Goal: Obtain resource: Download file/media

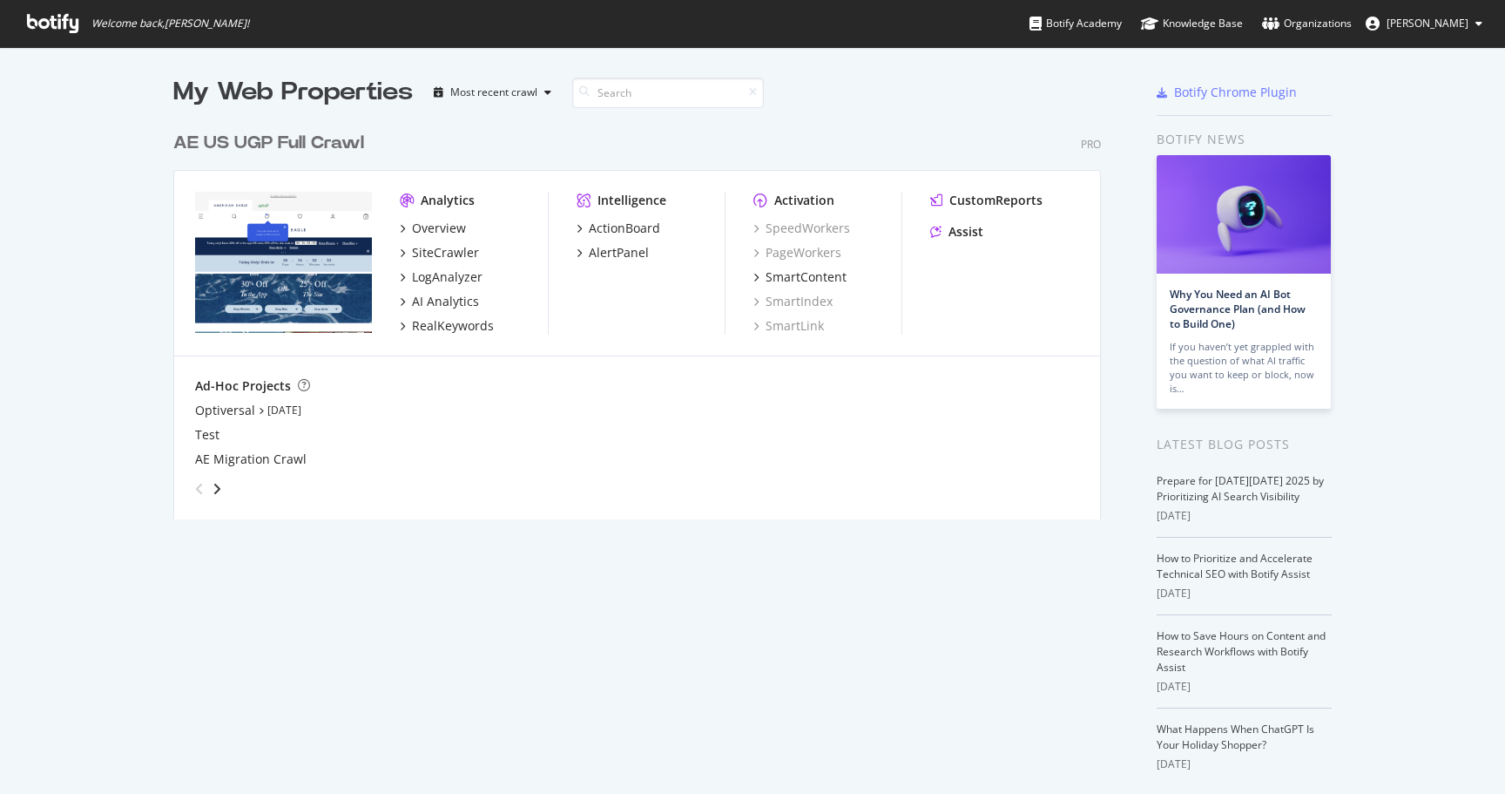
scroll to position [794, 1505]
click at [459, 328] on div "RealKeywords" at bounding box center [453, 325] width 82 height 17
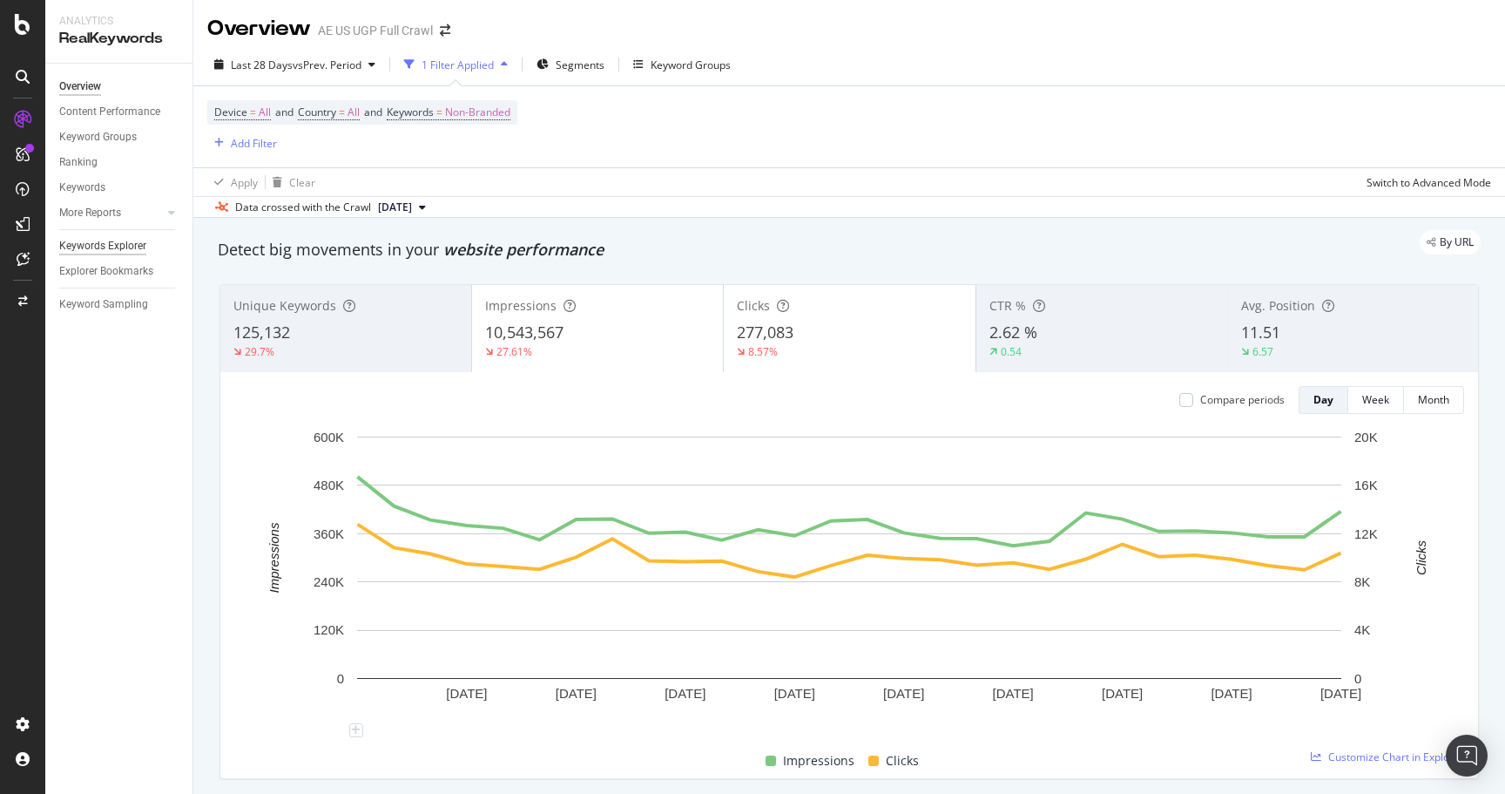
click at [114, 247] on div "Keywords Explorer" at bounding box center [102, 246] width 87 height 18
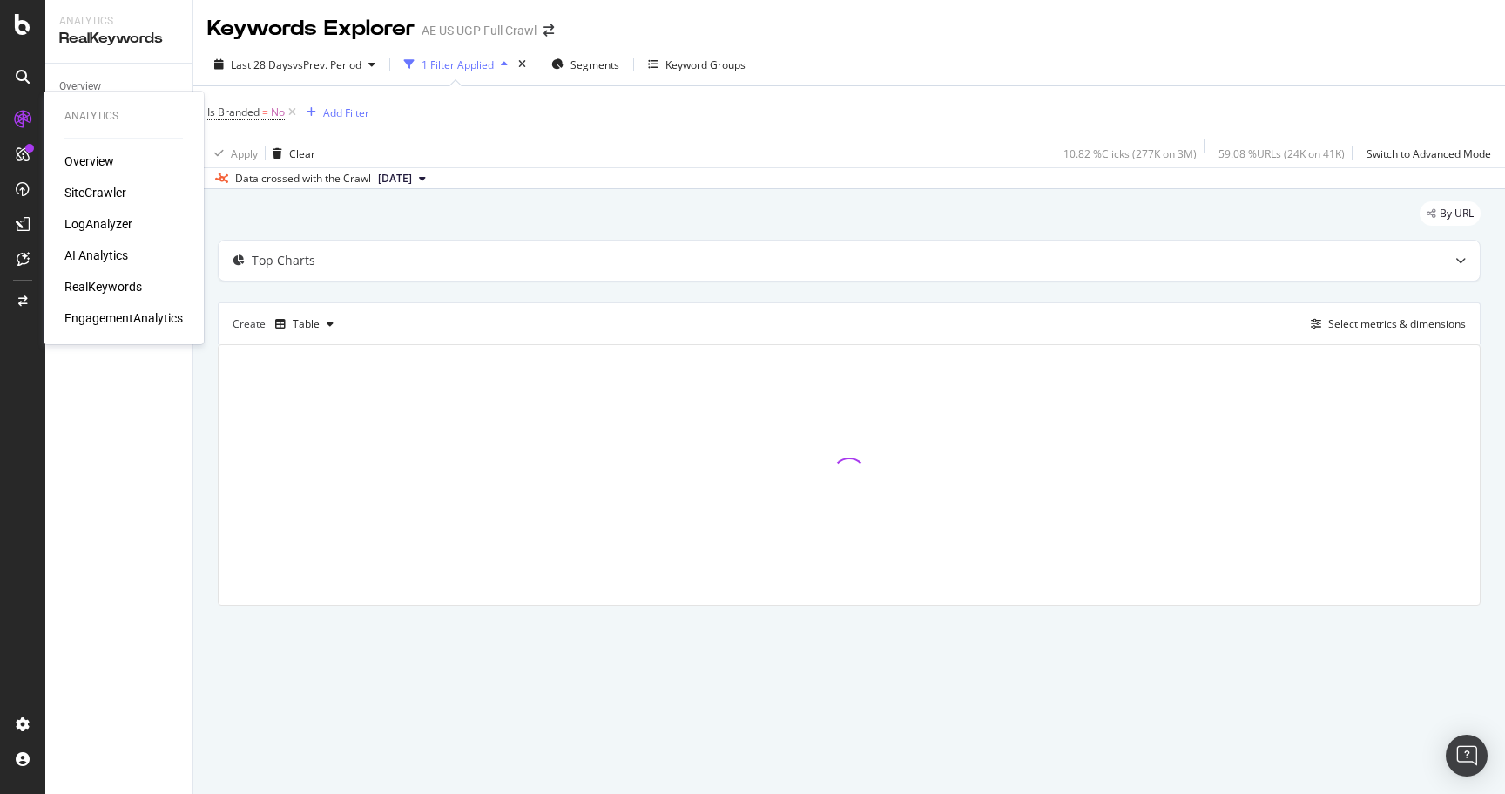
click at [88, 198] on div "SiteCrawler" at bounding box center [95, 192] width 62 height 17
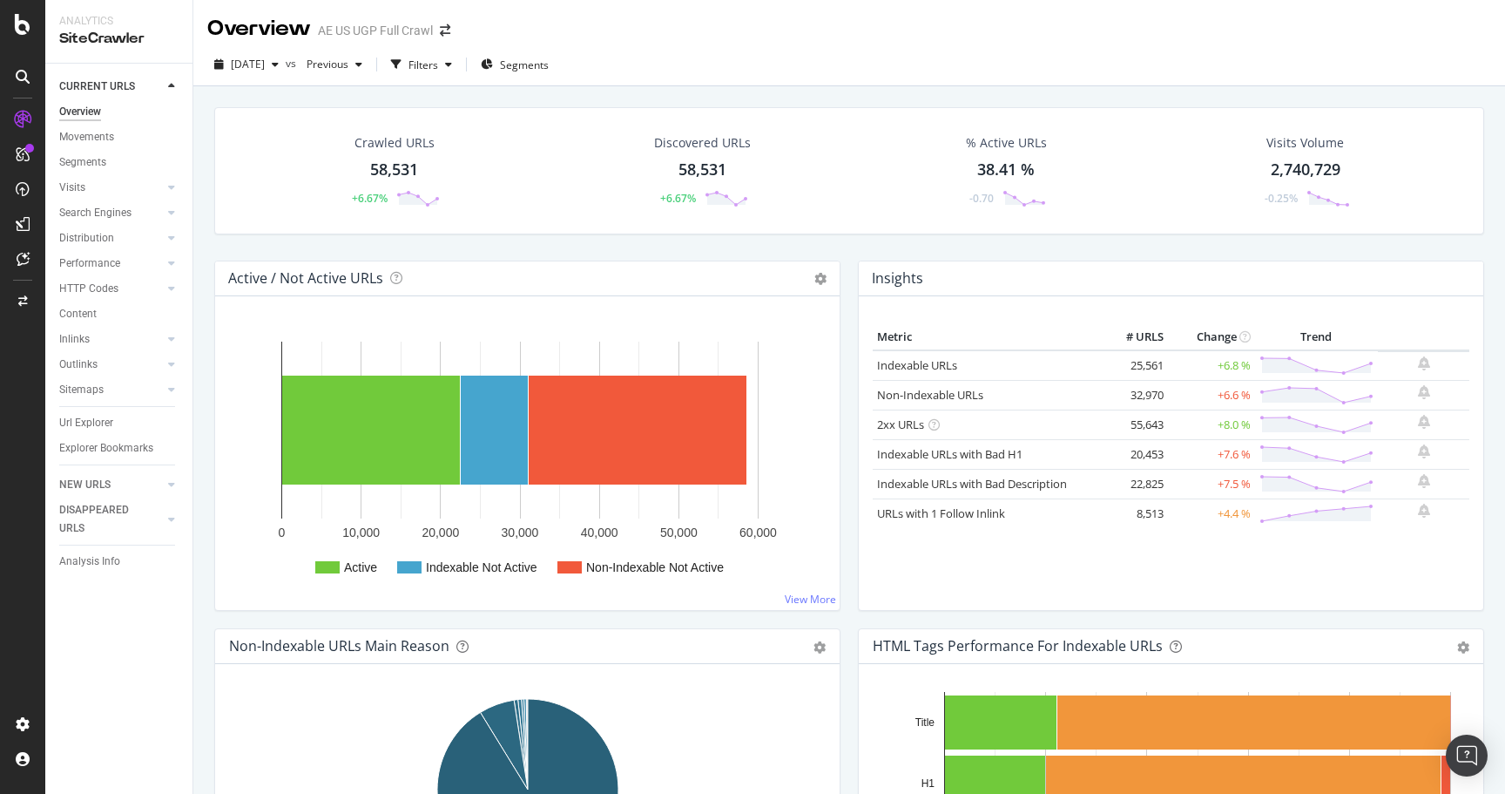
drag, startPoint x: 94, startPoint y: 423, endPoint x: 232, endPoint y: 319, distance: 172.8
click at [94, 423] on div "Url Explorer" at bounding box center [86, 423] width 54 height 18
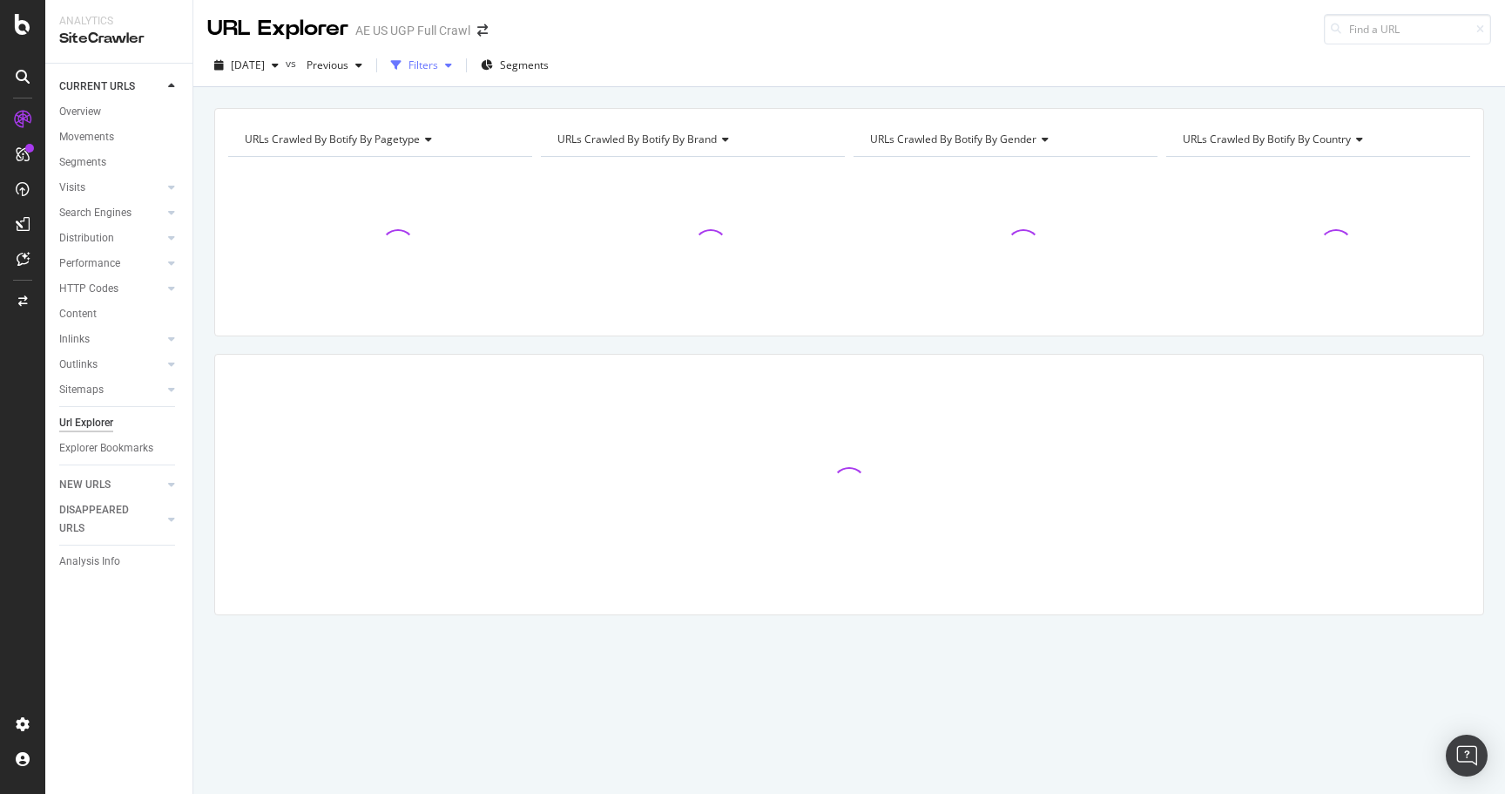
click at [438, 71] on div "Filters" at bounding box center [424, 64] width 30 height 15
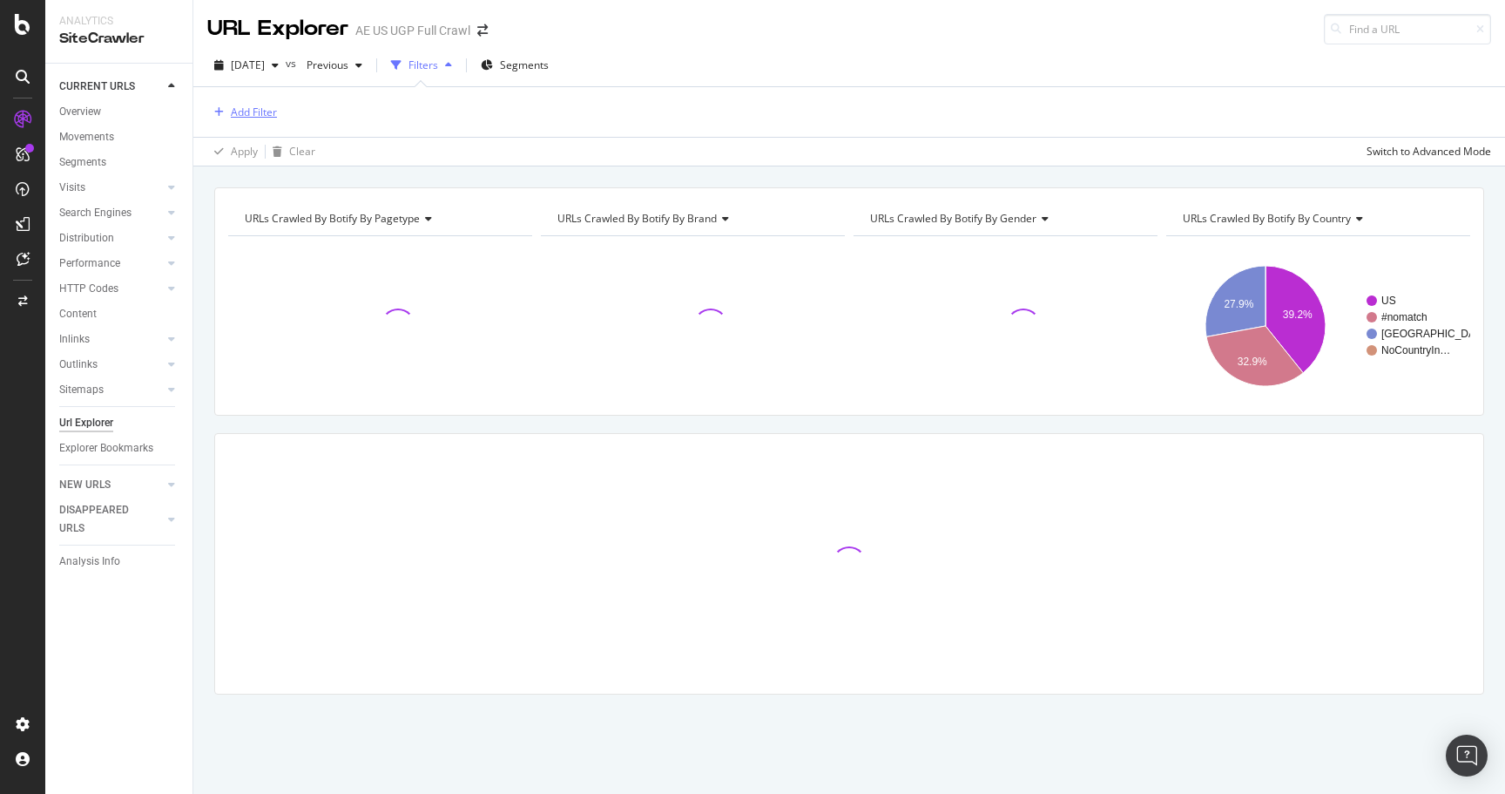
click at [251, 110] on div "Add Filter" at bounding box center [254, 112] width 46 height 15
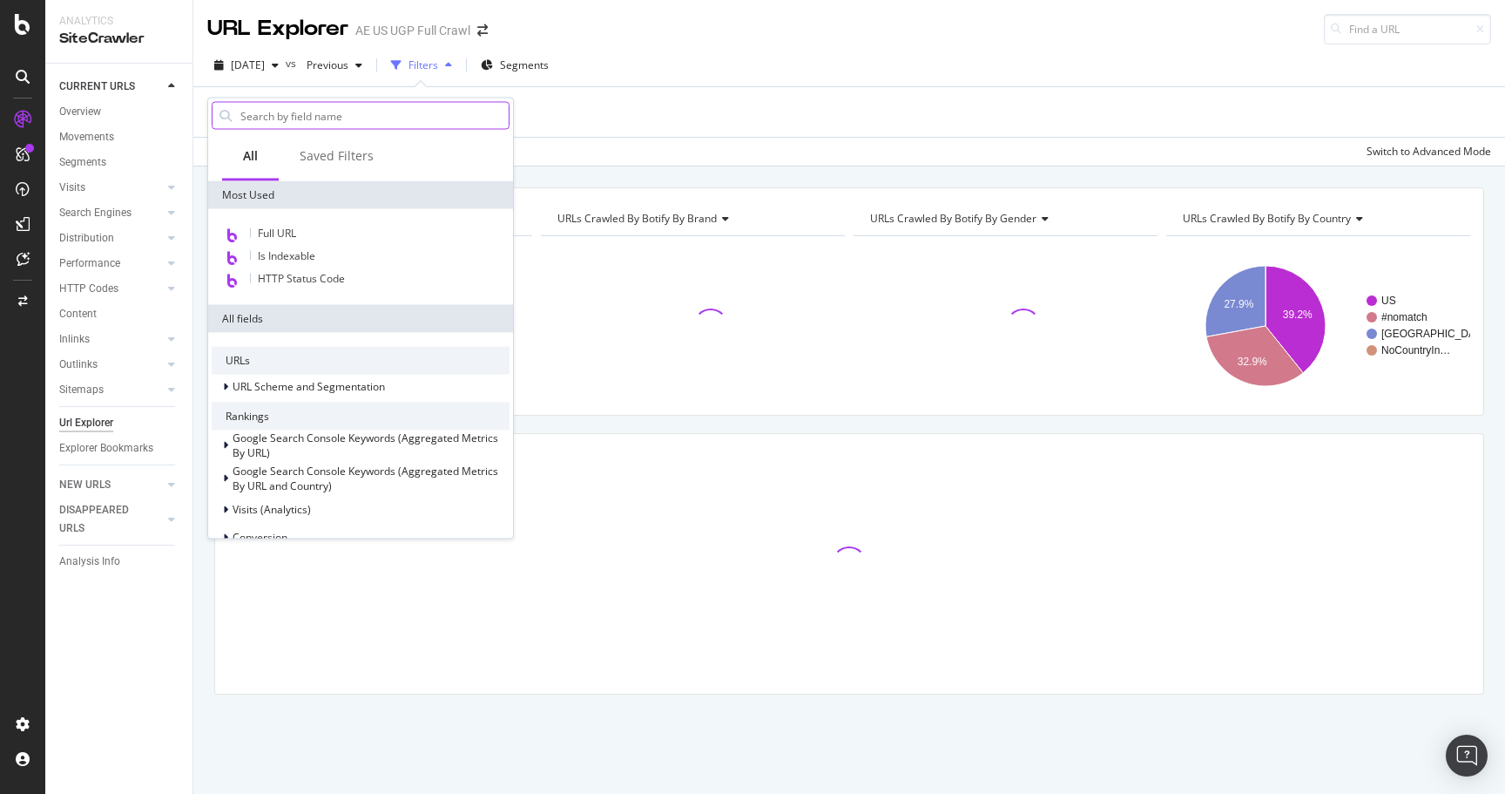
click at [335, 108] on input "text" at bounding box center [374, 116] width 270 height 26
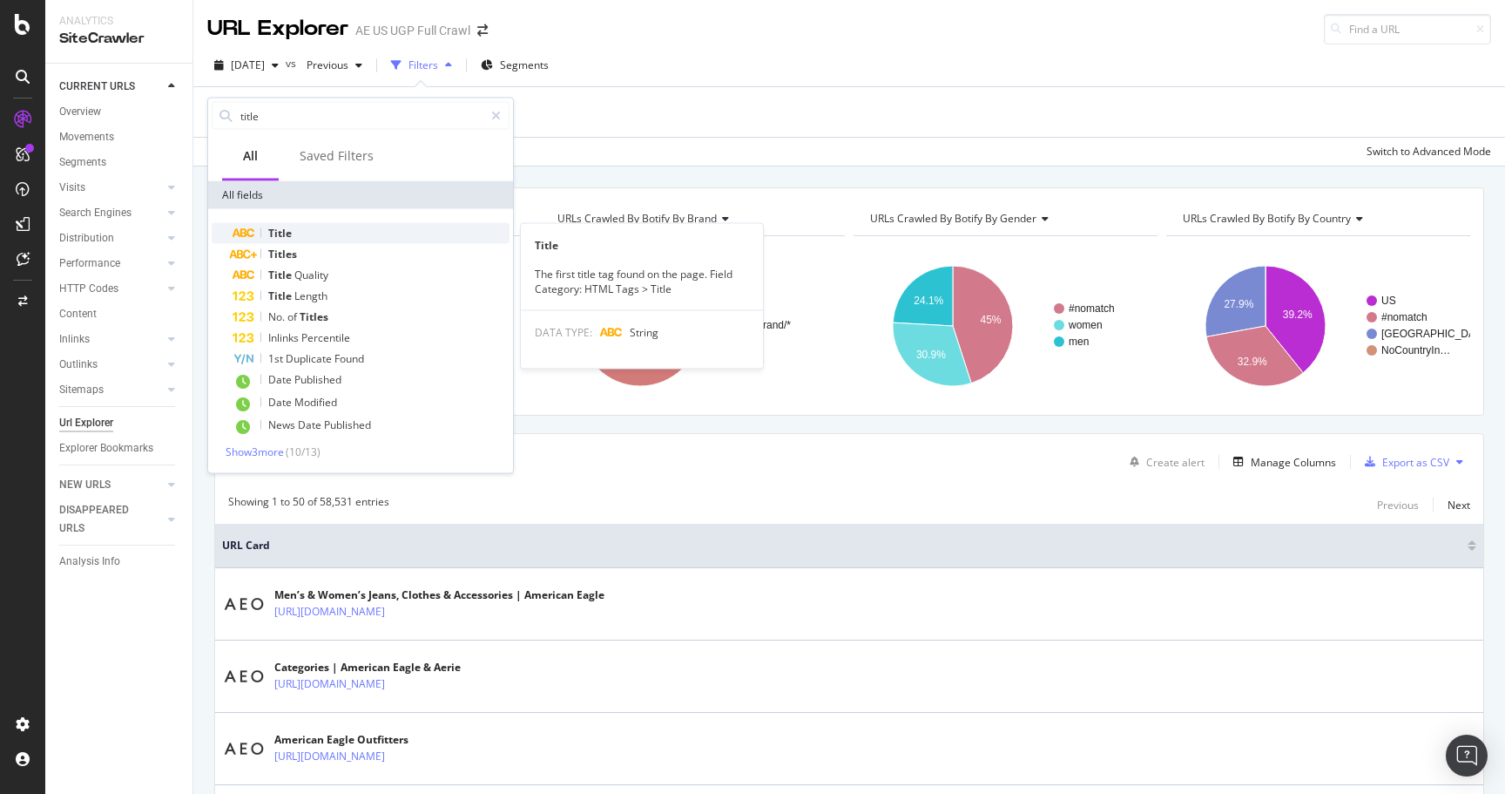
type input "title"
click at [306, 240] on div "Title" at bounding box center [371, 233] width 277 height 21
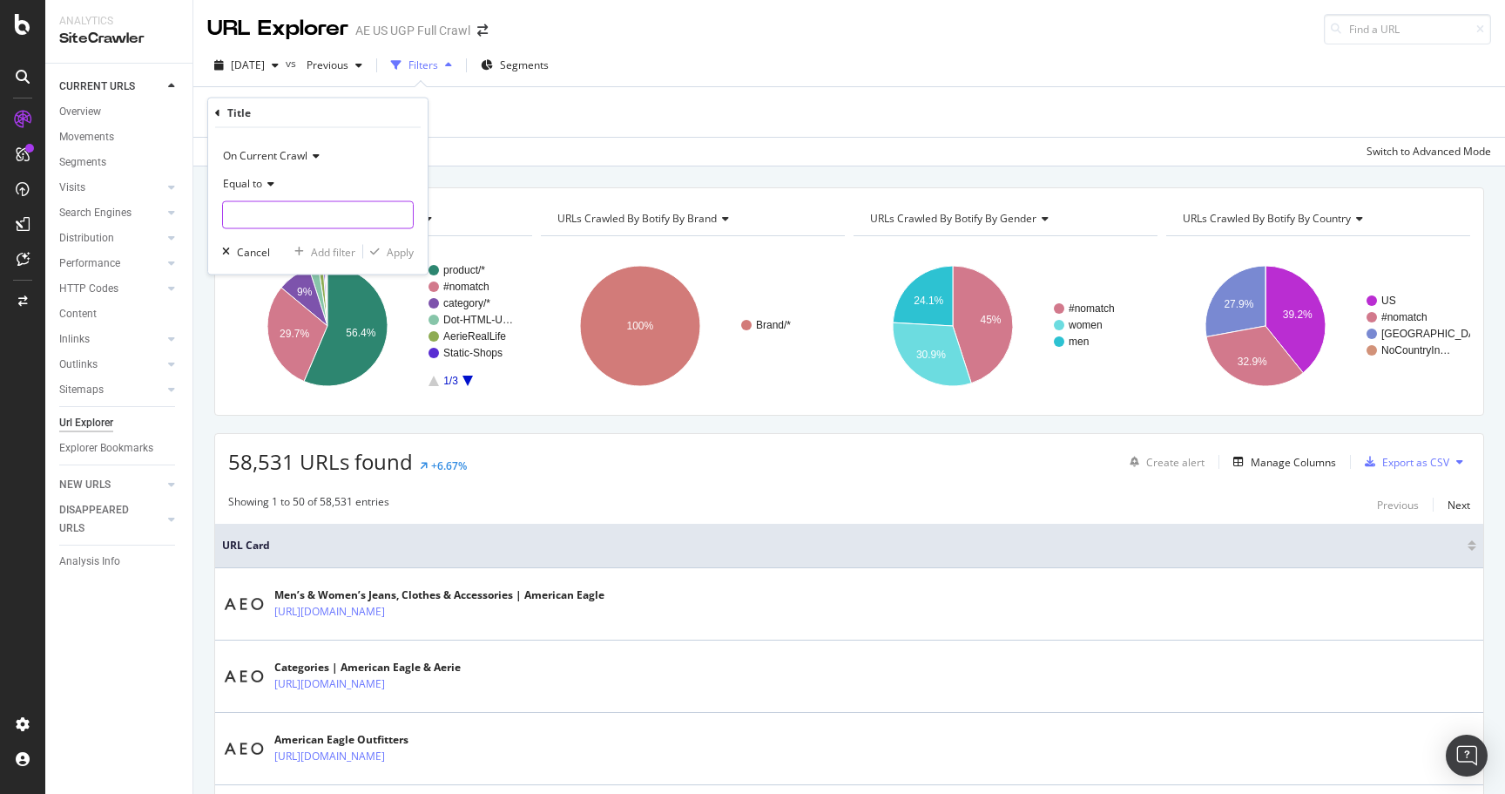
click at [309, 208] on input "text" at bounding box center [318, 215] width 190 height 28
click at [317, 233] on span "American Eagle Outfitters" at bounding box center [295, 238] width 137 height 15
type input "American Eagle Outfitters"
click at [403, 251] on div "Apply" at bounding box center [400, 251] width 27 height 15
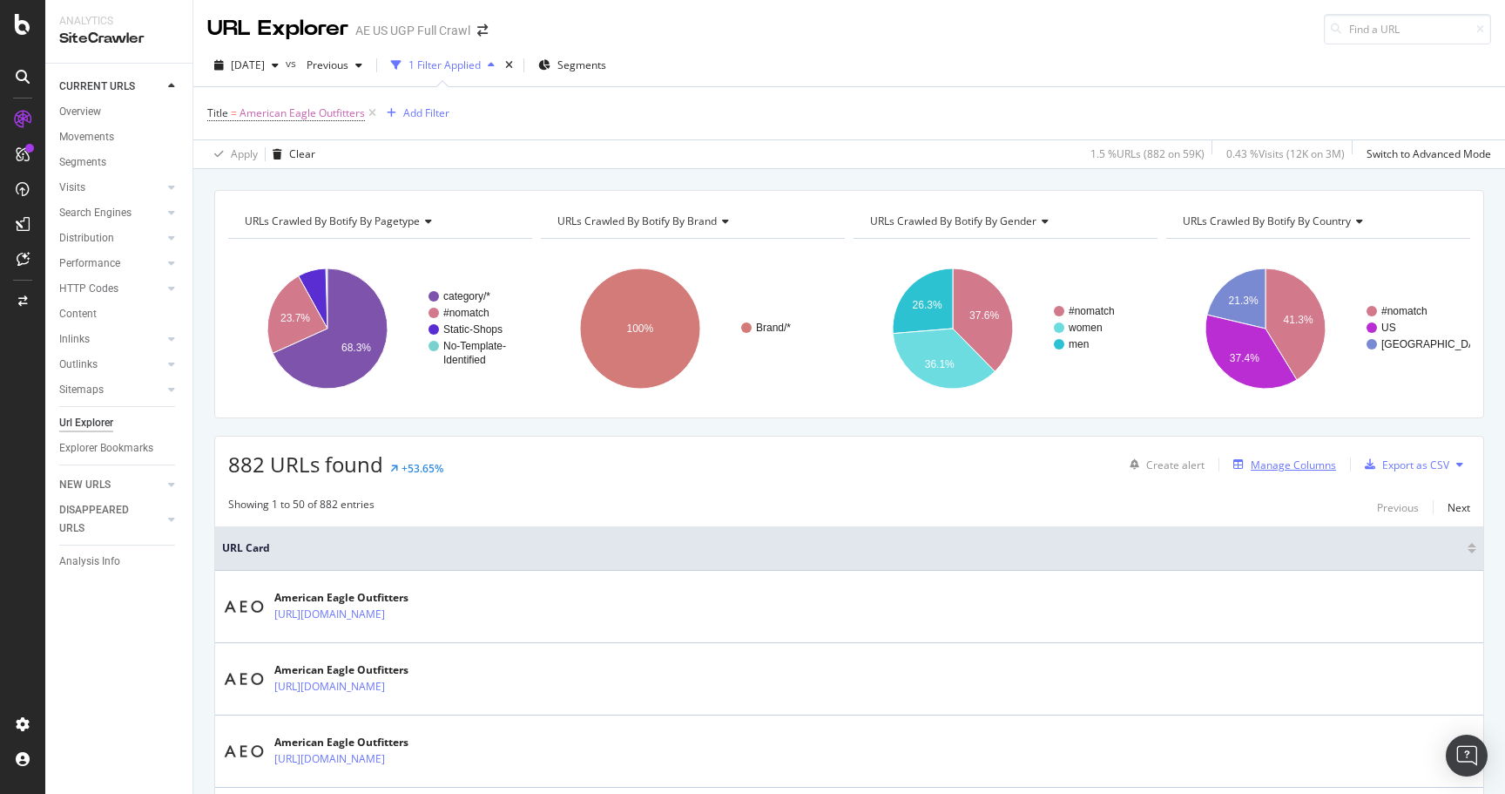
click at [1313, 463] on div "Manage Columns" at bounding box center [1293, 464] width 85 height 15
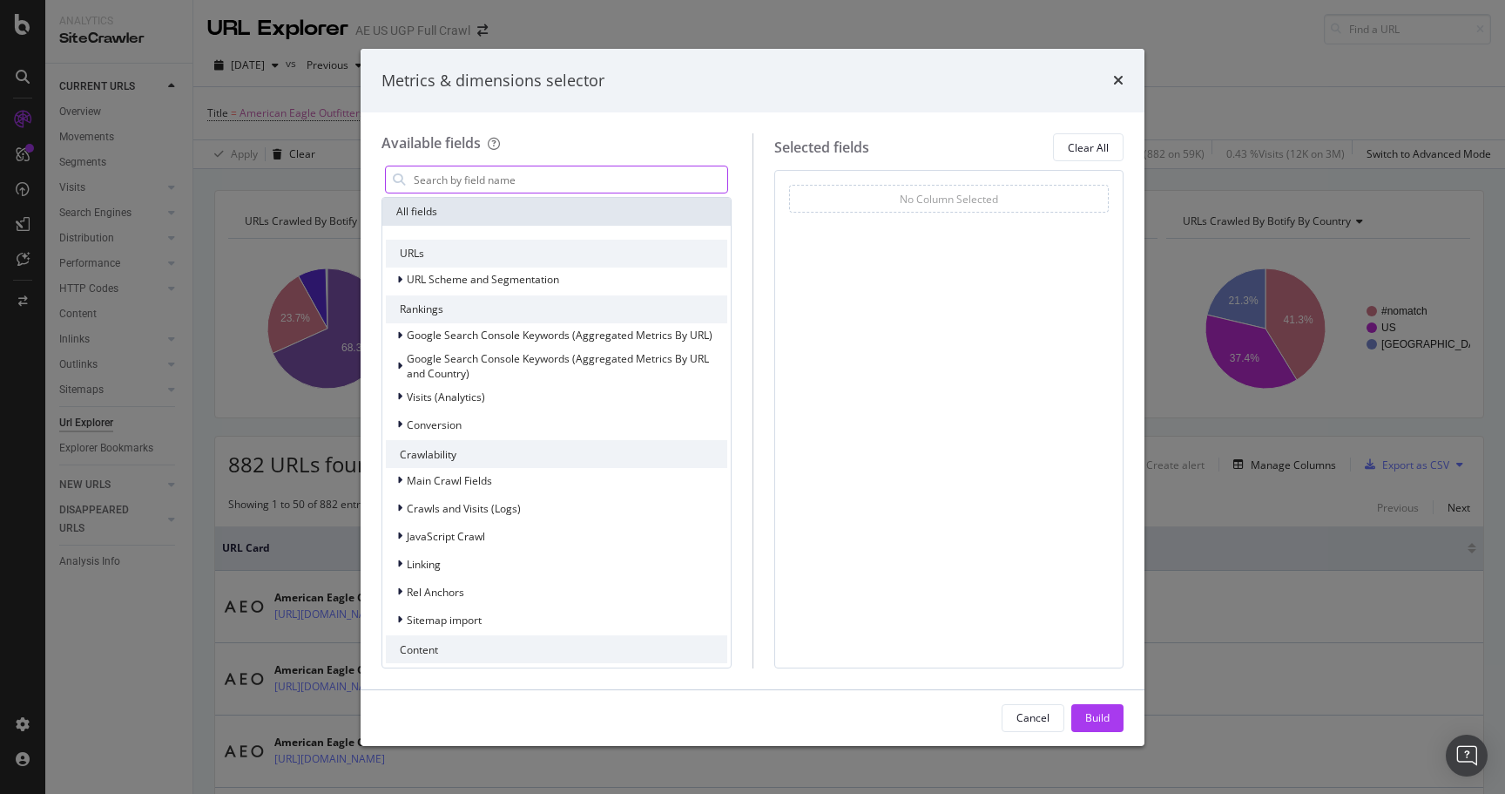
click at [548, 179] on input "modal" at bounding box center [569, 179] width 315 height 26
click at [1115, 71] on div "times" at bounding box center [1118, 81] width 10 height 23
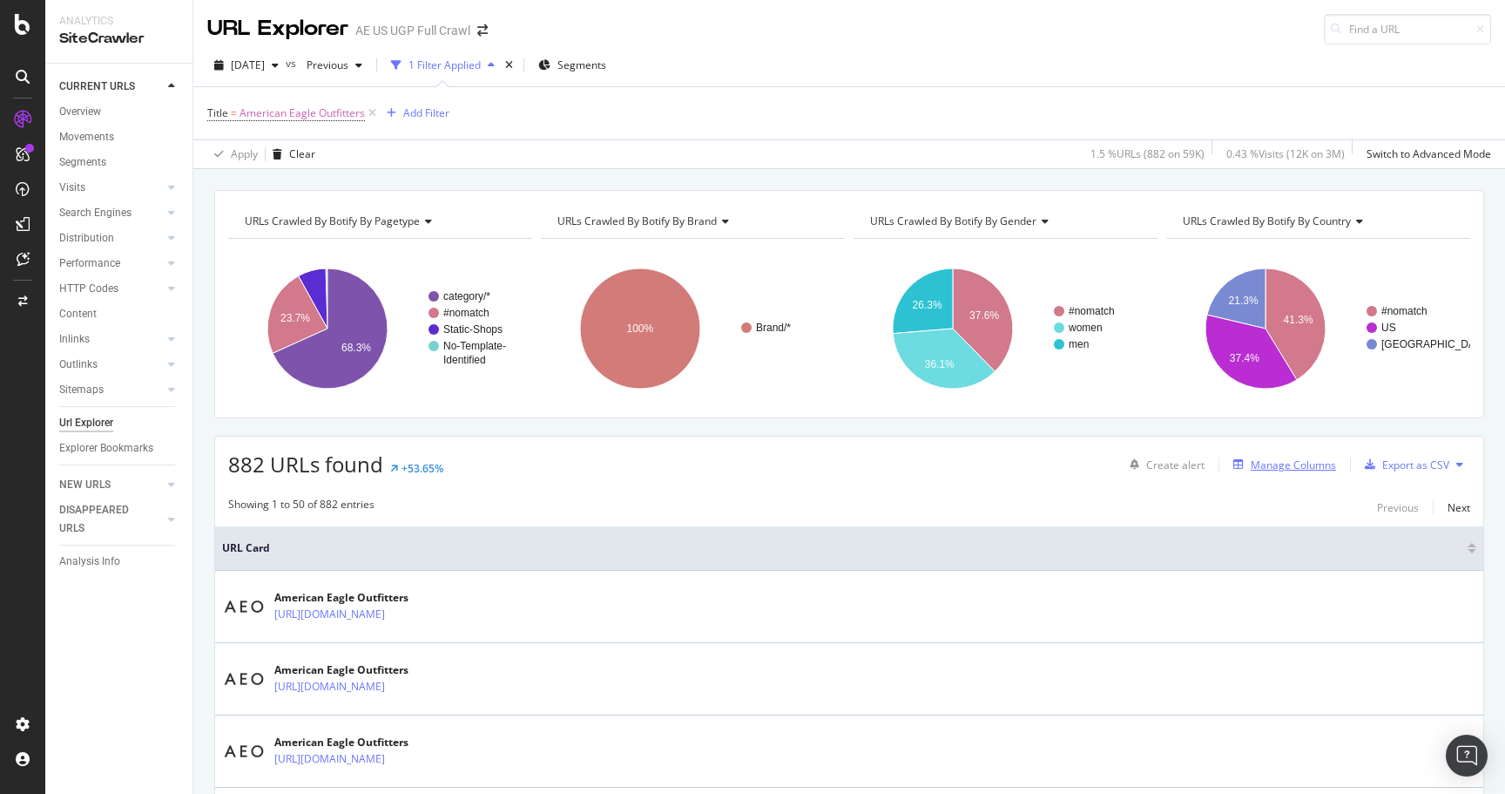
click at [1318, 466] on div "Manage Columns" at bounding box center [1293, 464] width 85 height 15
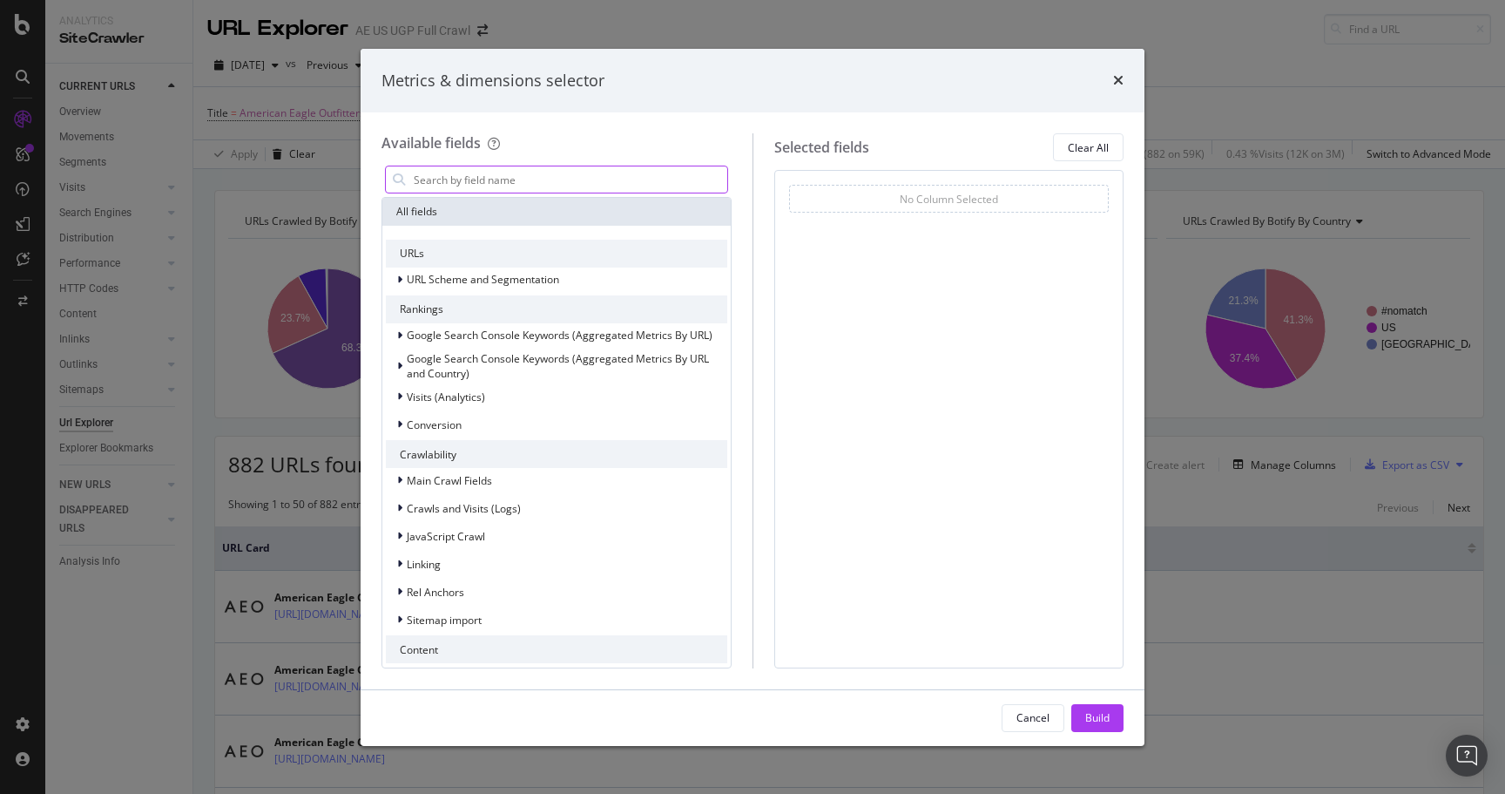
click at [580, 171] on input "modal" at bounding box center [569, 179] width 315 height 26
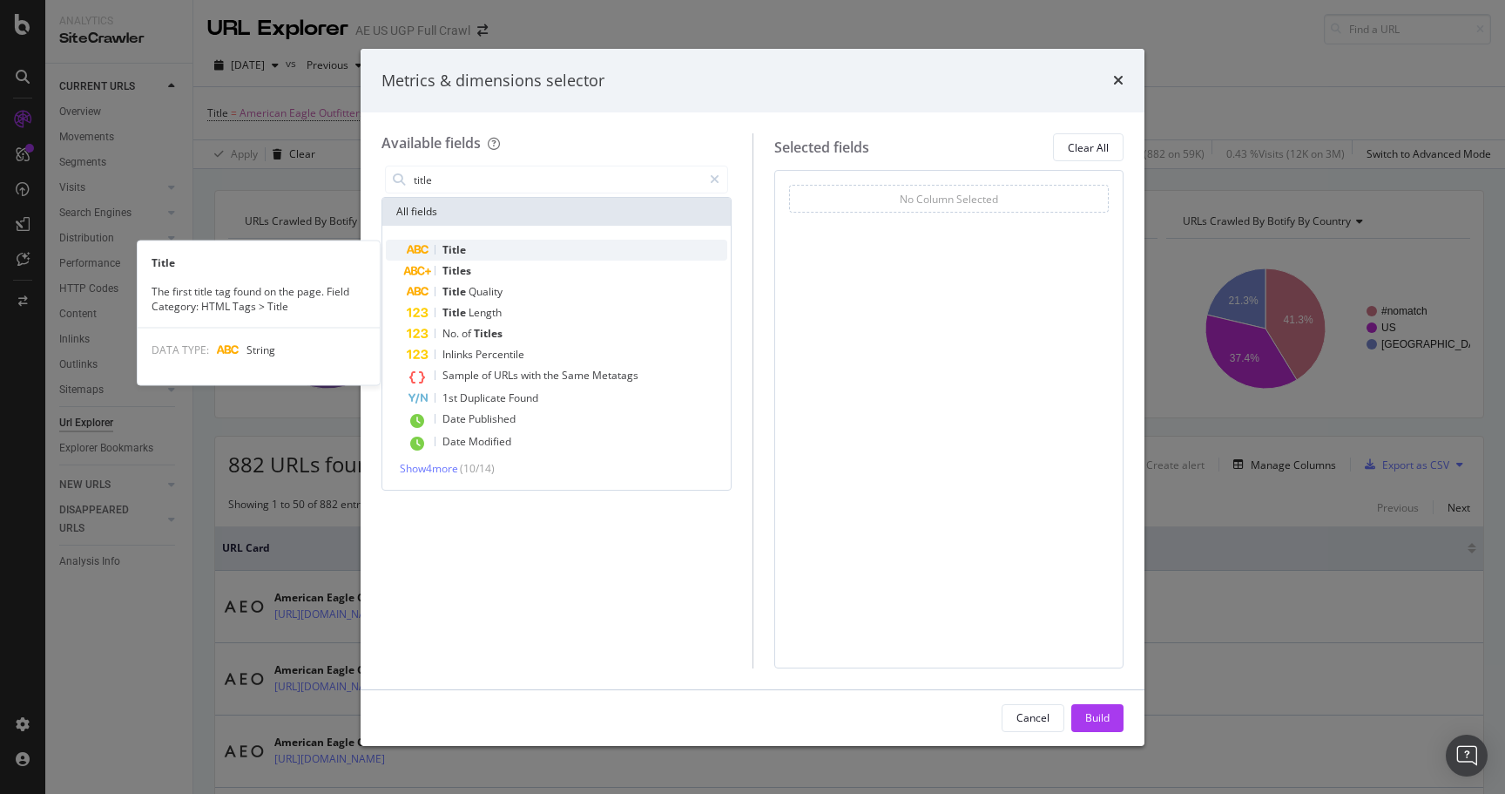
click at [517, 253] on div "Title" at bounding box center [567, 250] width 321 height 21
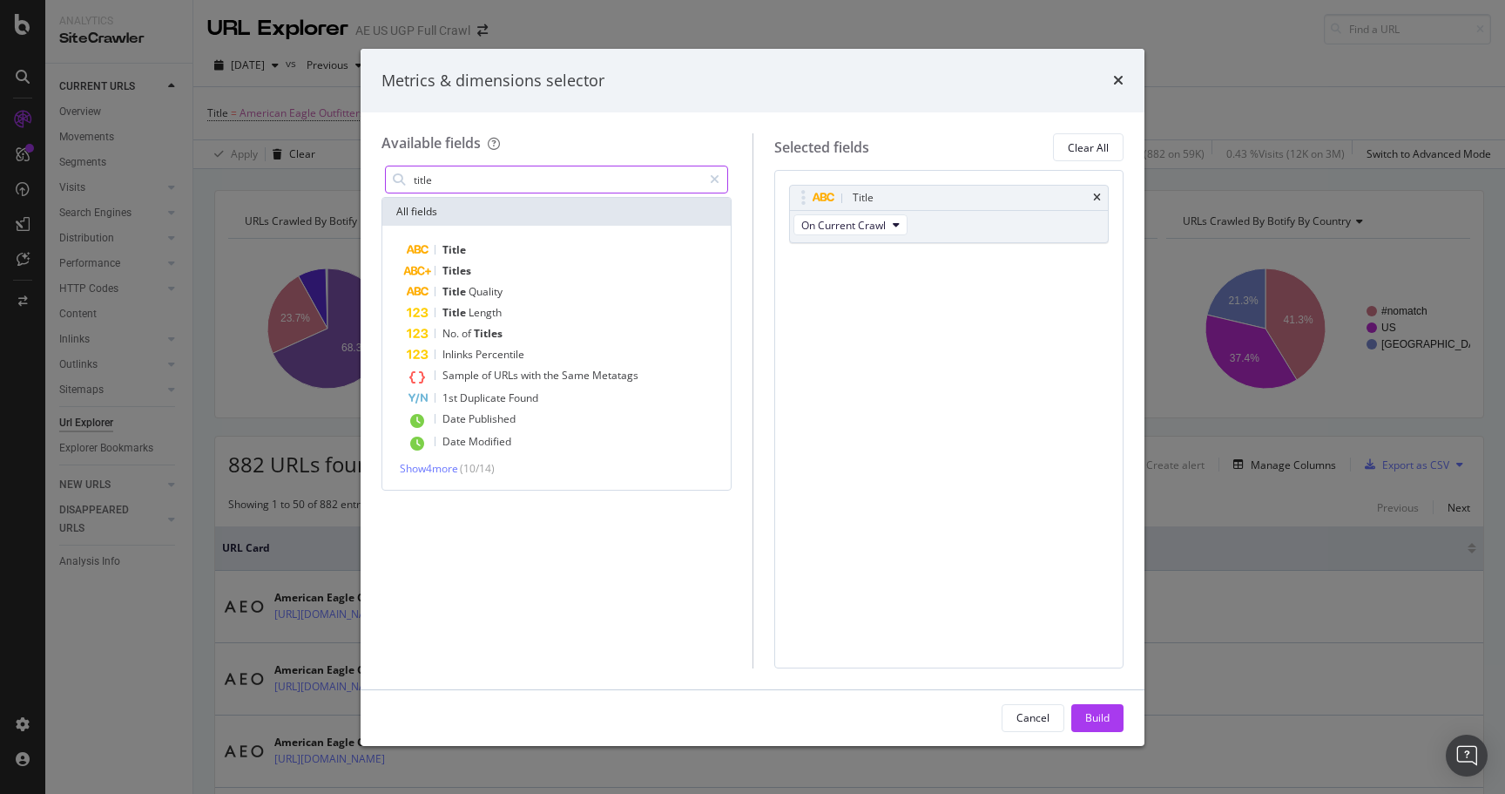
click at [441, 175] on input "title" at bounding box center [557, 179] width 290 height 26
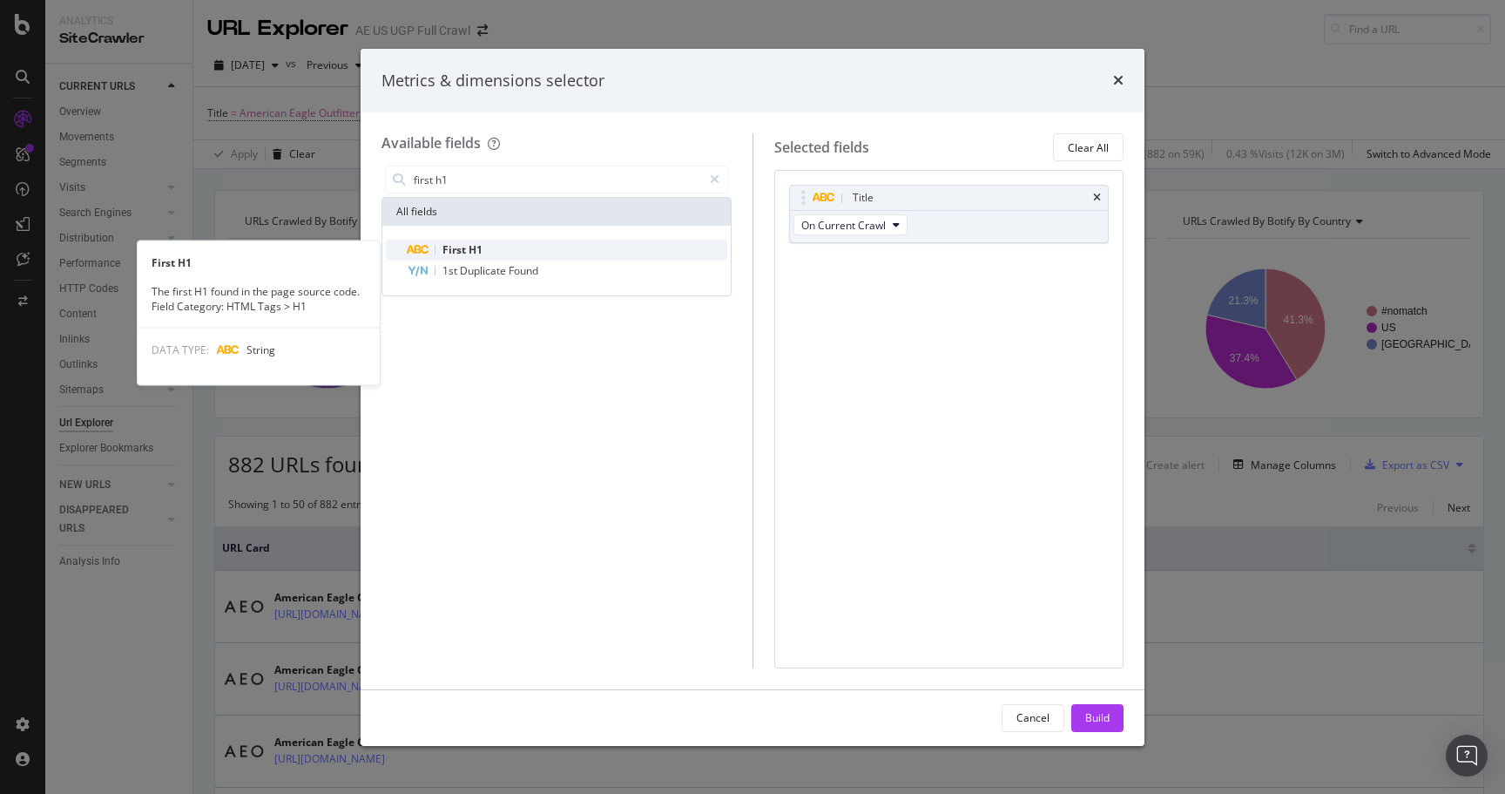
click at [449, 244] on span "First" at bounding box center [456, 249] width 26 height 15
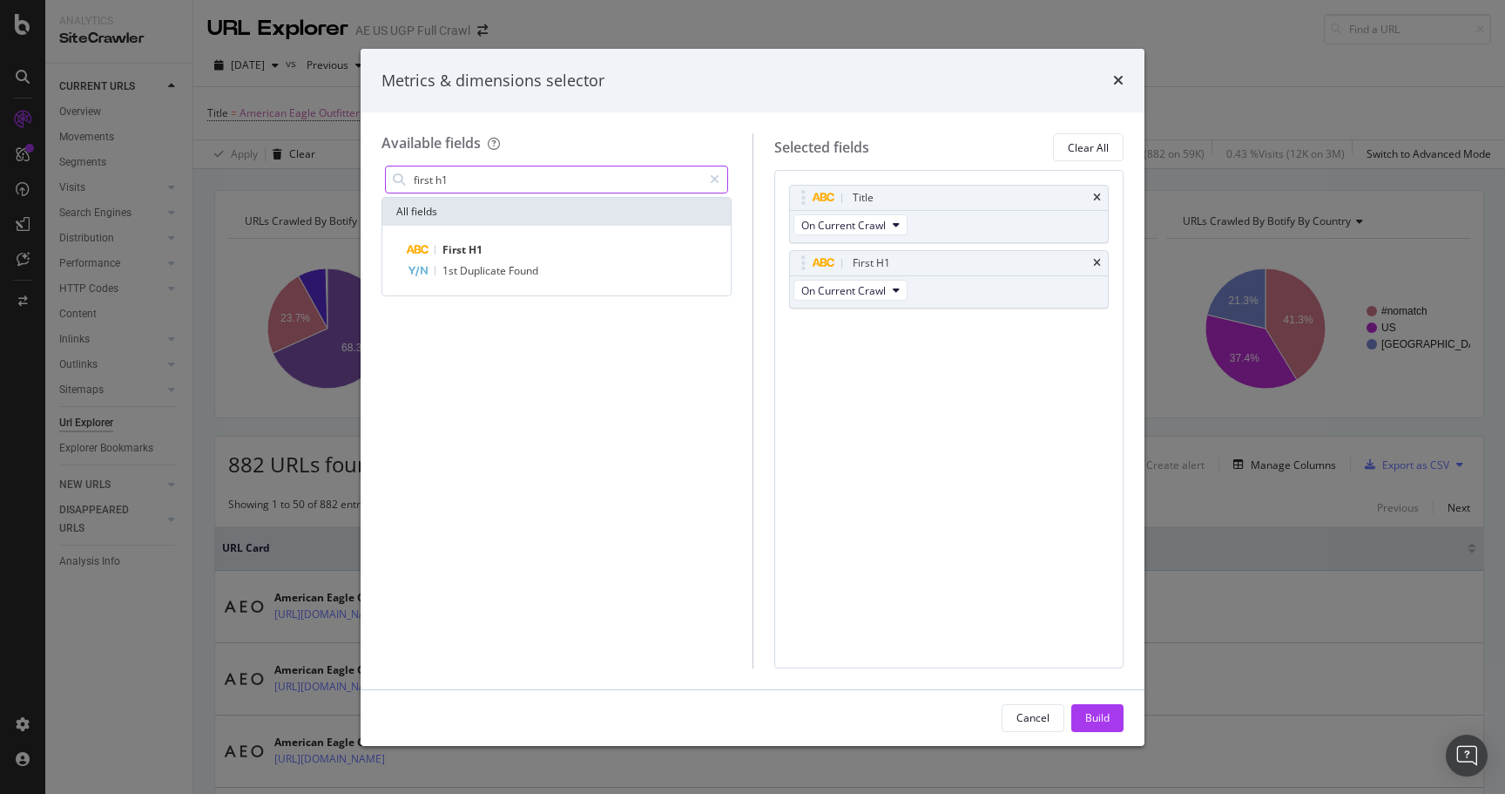
click at [463, 186] on input "first h1" at bounding box center [557, 179] width 290 height 26
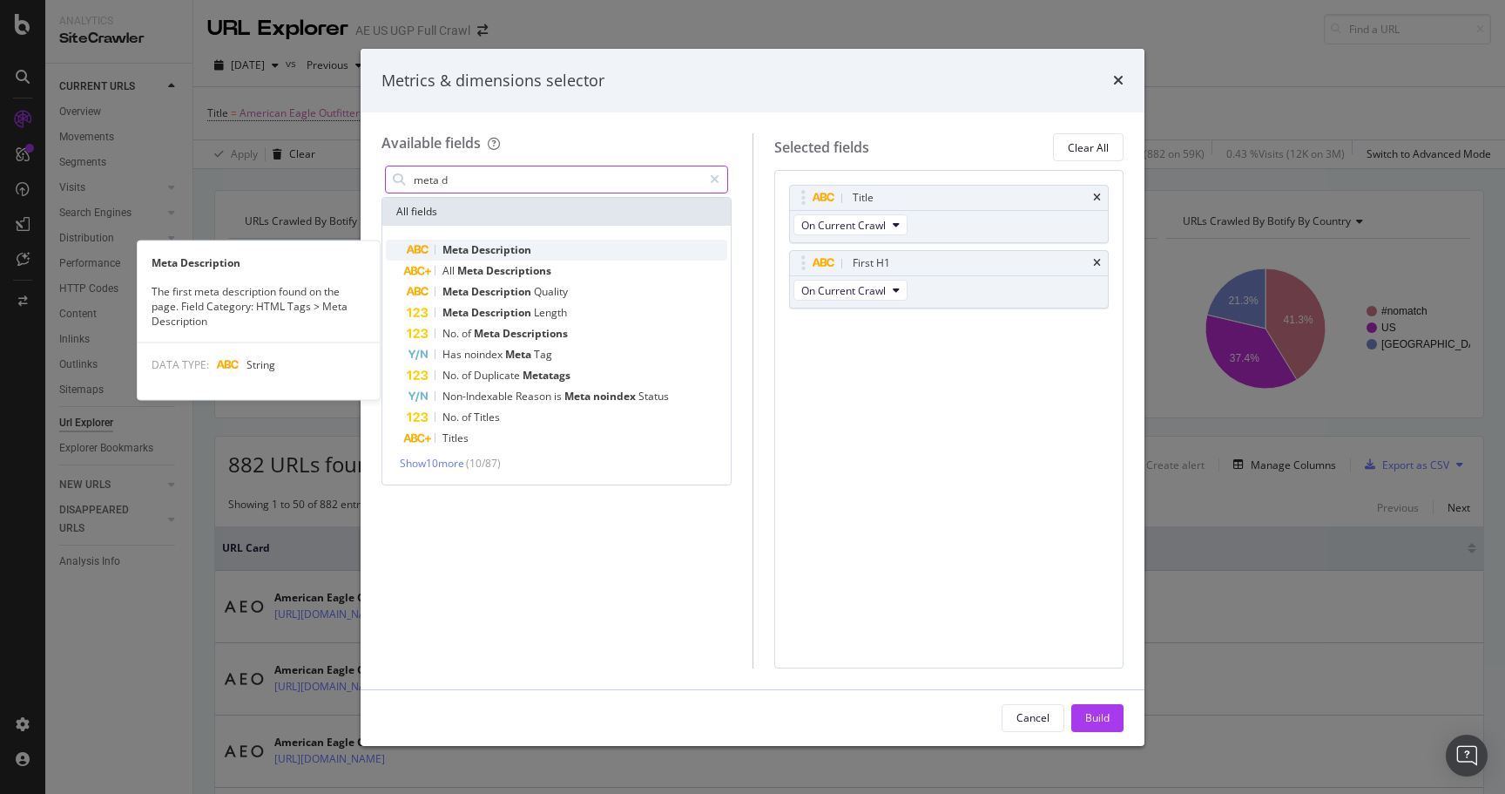
type input "meta d"
click at [513, 242] on div "Meta Description" at bounding box center [567, 250] width 321 height 21
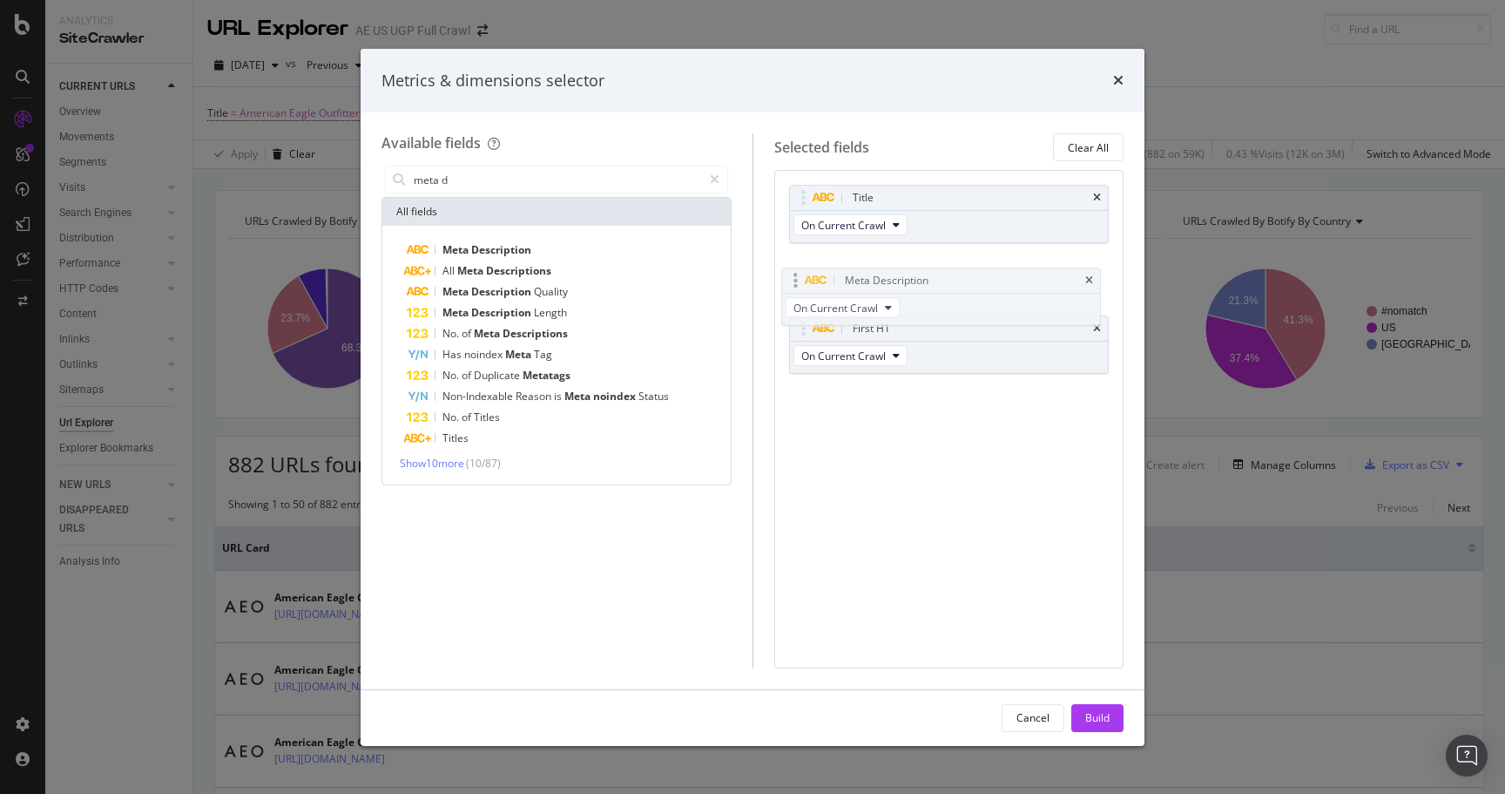
drag, startPoint x: 806, startPoint y: 326, endPoint x: 798, endPoint y: 273, distance: 53.7
click at [798, 273] on body "Analytics SiteCrawler CURRENT URLS Overview Movements Segments Visits Analysis …" at bounding box center [752, 397] width 1505 height 794
click at [1091, 715] on div "Build" at bounding box center [1097, 717] width 24 height 15
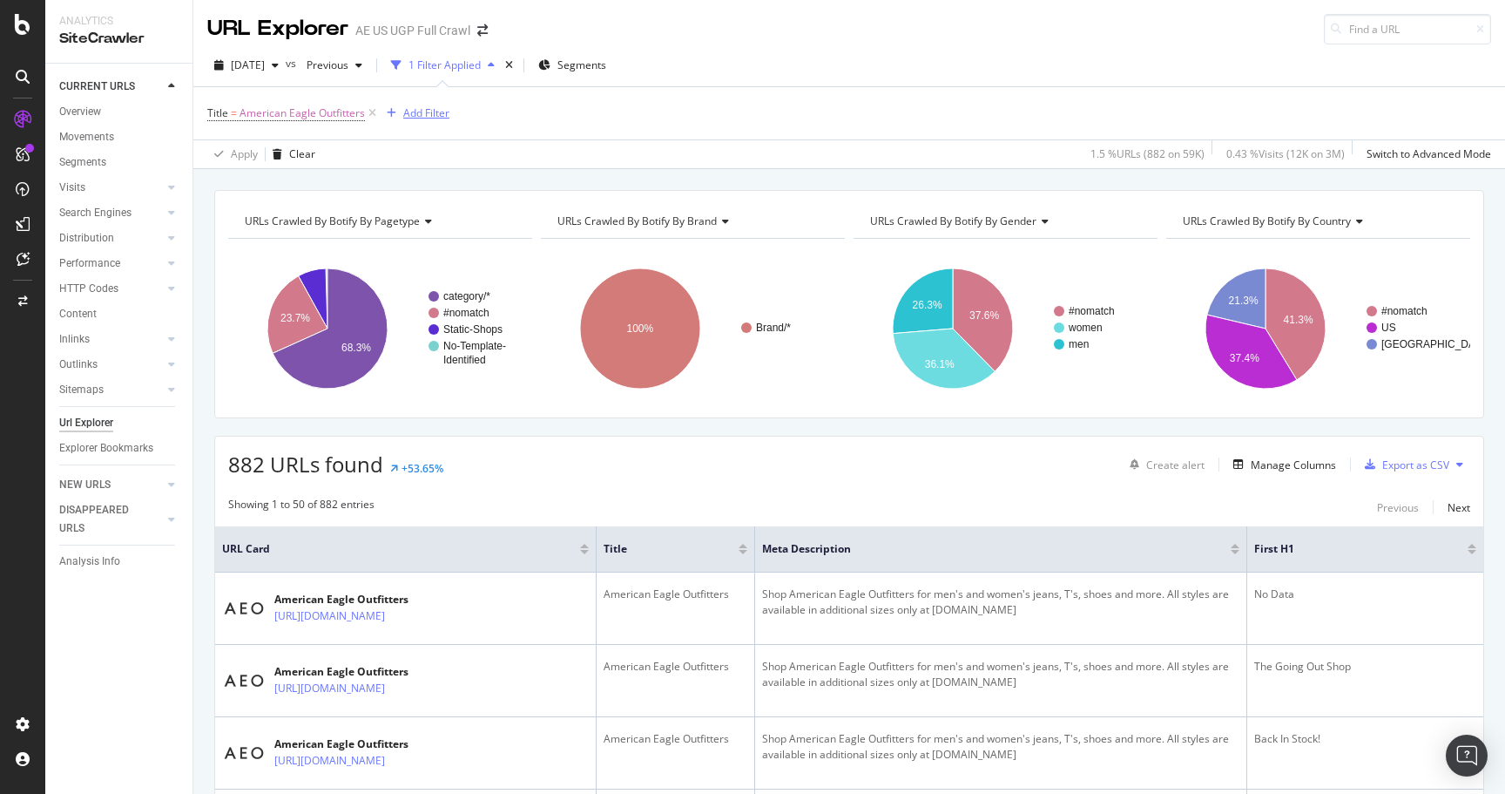
click at [421, 114] on div "Add Filter" at bounding box center [426, 112] width 46 height 15
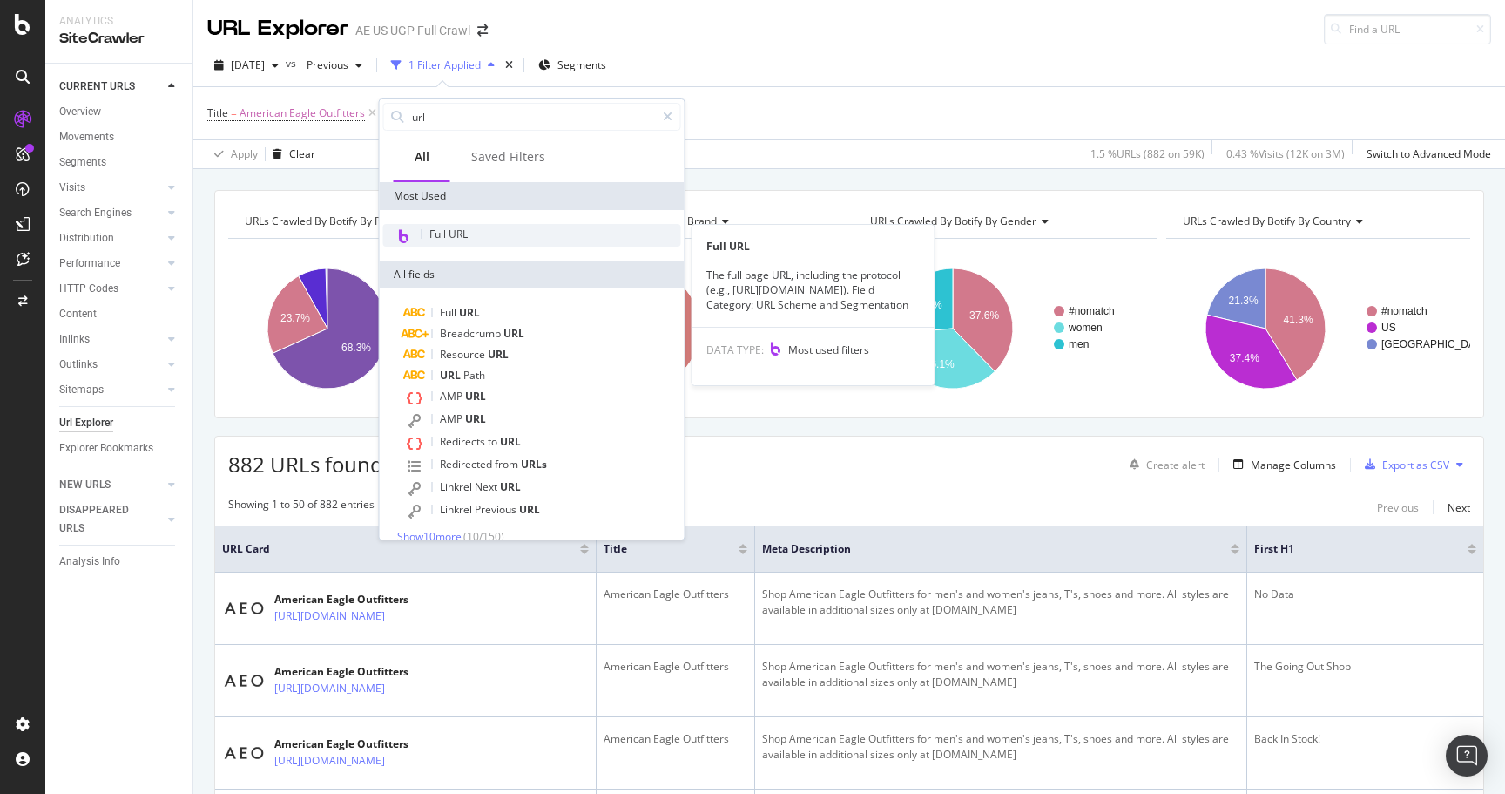
type input "url"
click at [471, 232] on div "Full URL" at bounding box center [532, 235] width 298 height 23
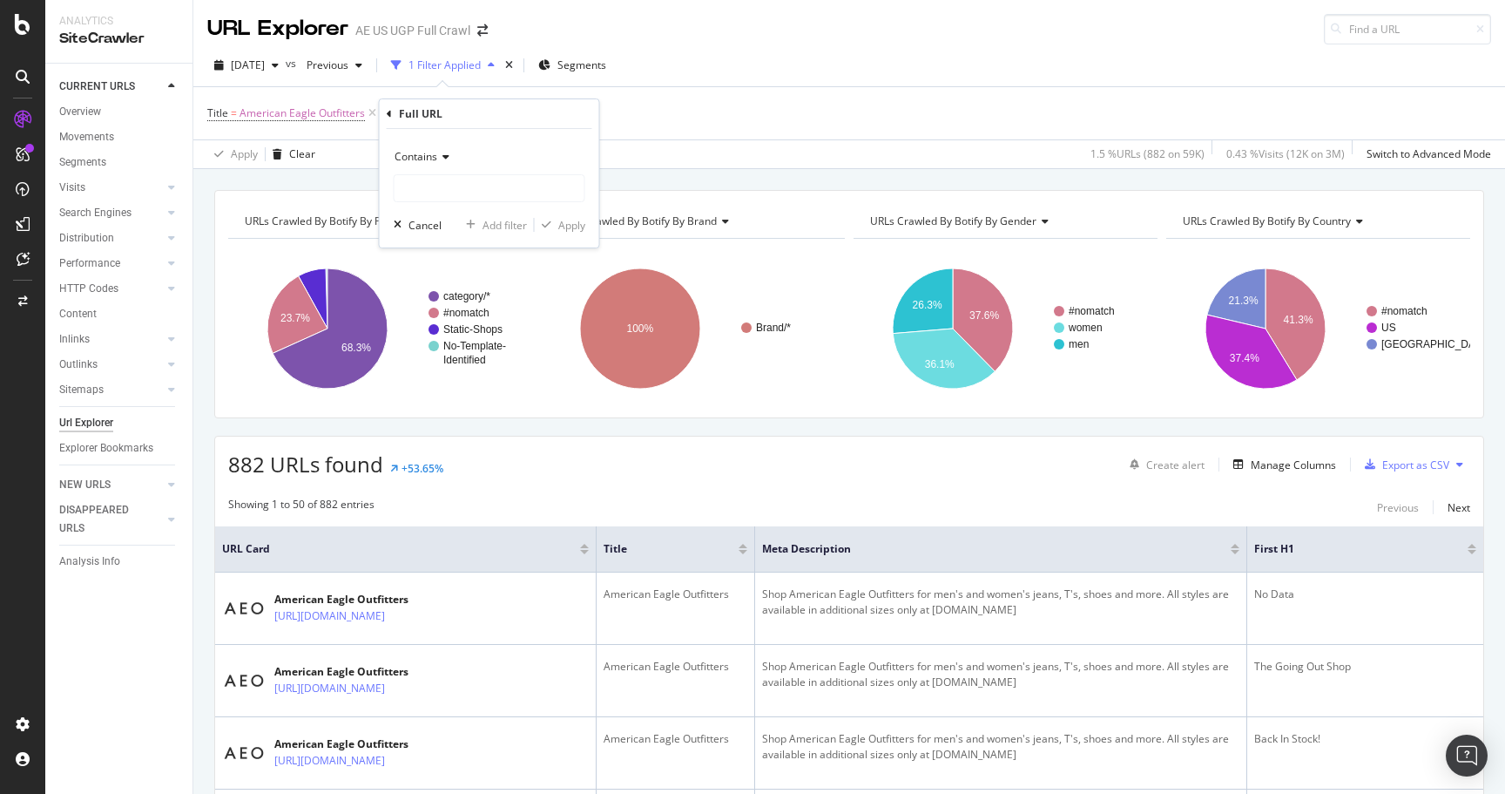
click at [431, 158] on span "Contains" at bounding box center [416, 156] width 43 height 15
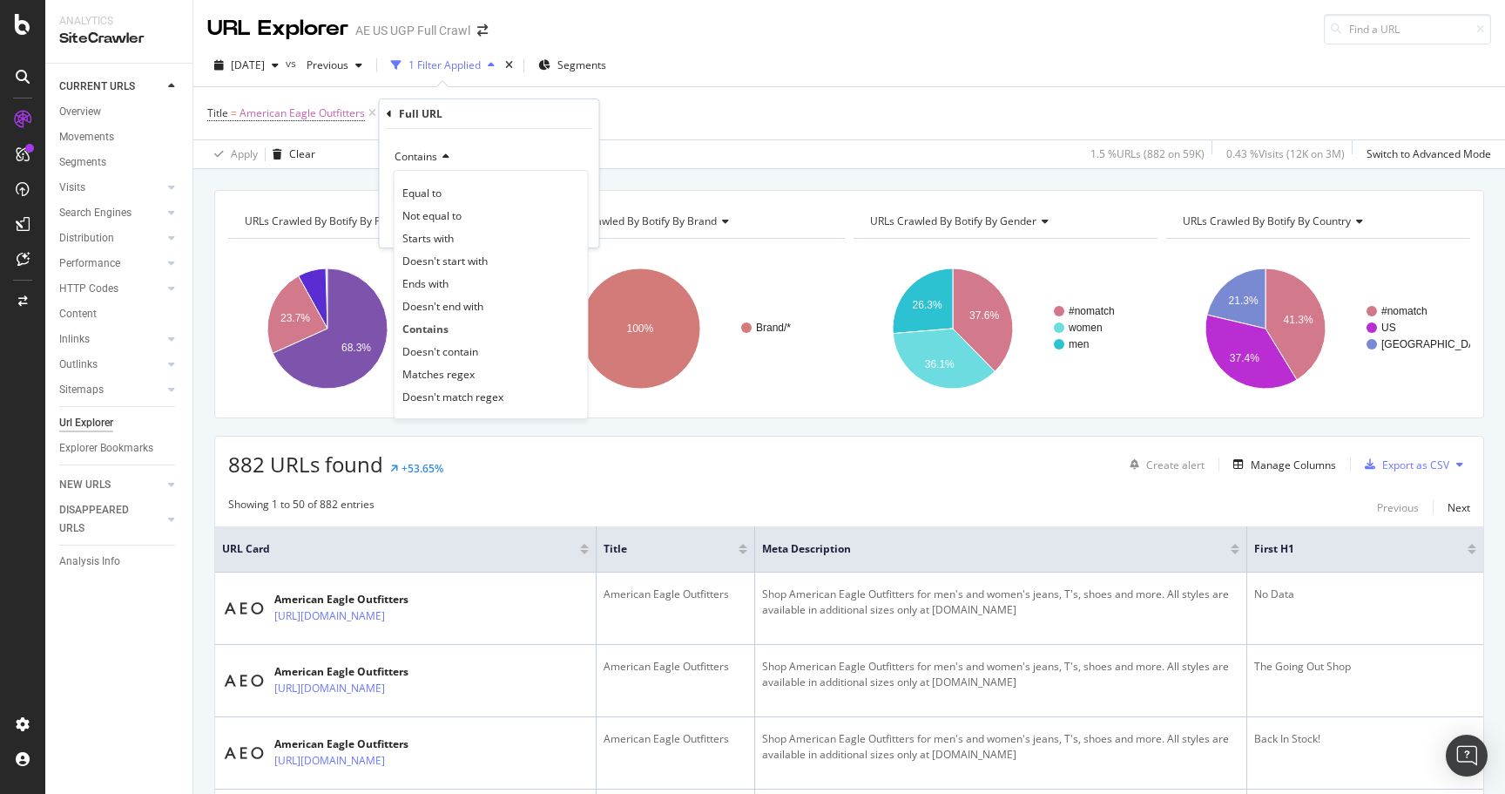
drag, startPoint x: 512, startPoint y: 355, endPoint x: 501, endPoint y: 326, distance: 31.7
click at [512, 355] on div "Doesn't contain" at bounding box center [491, 351] width 186 height 23
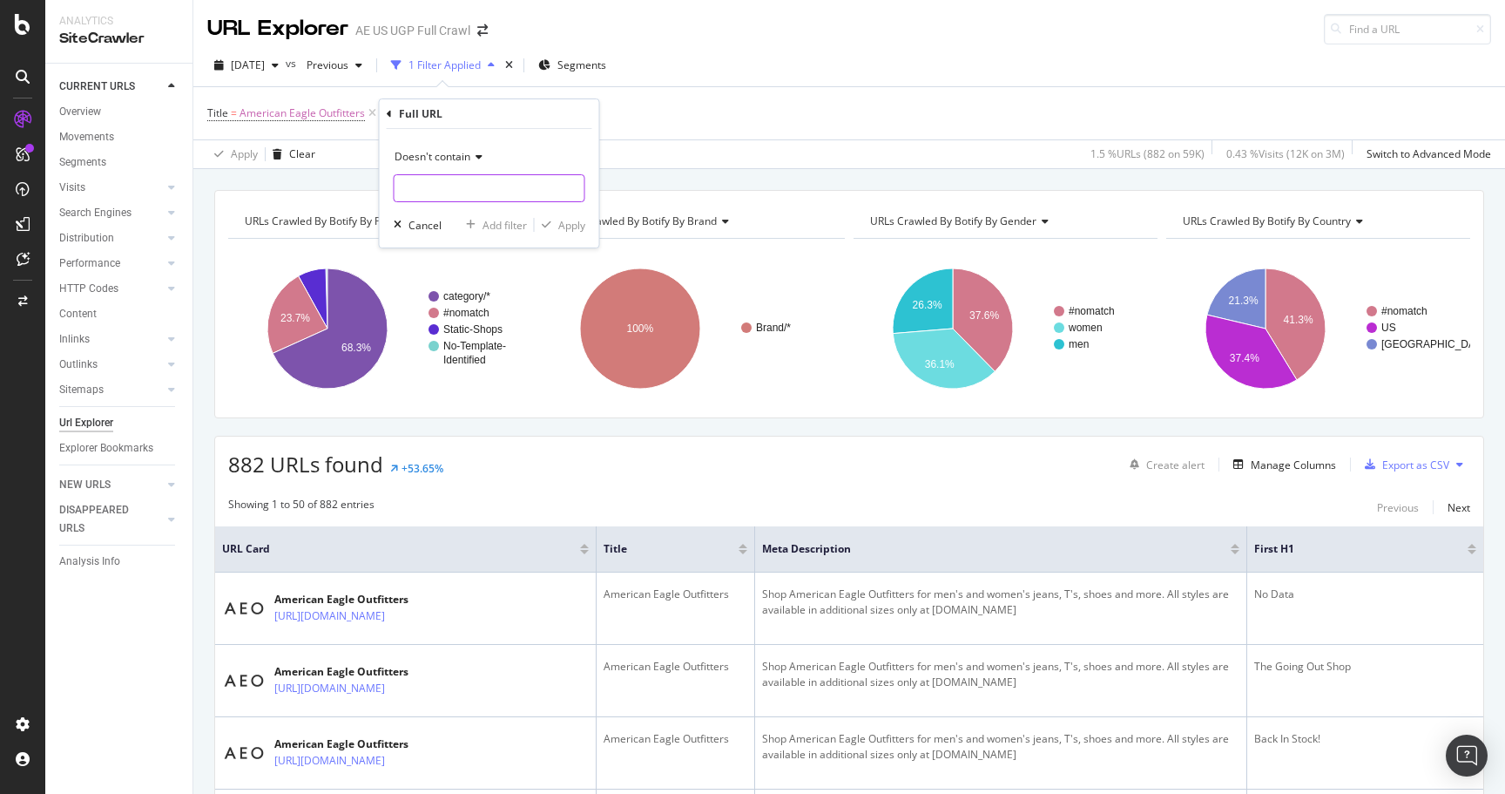
click at [454, 191] on input "text" at bounding box center [490, 188] width 190 height 28
type input "/x/"
click at [576, 226] on div "Apply" at bounding box center [571, 225] width 27 height 15
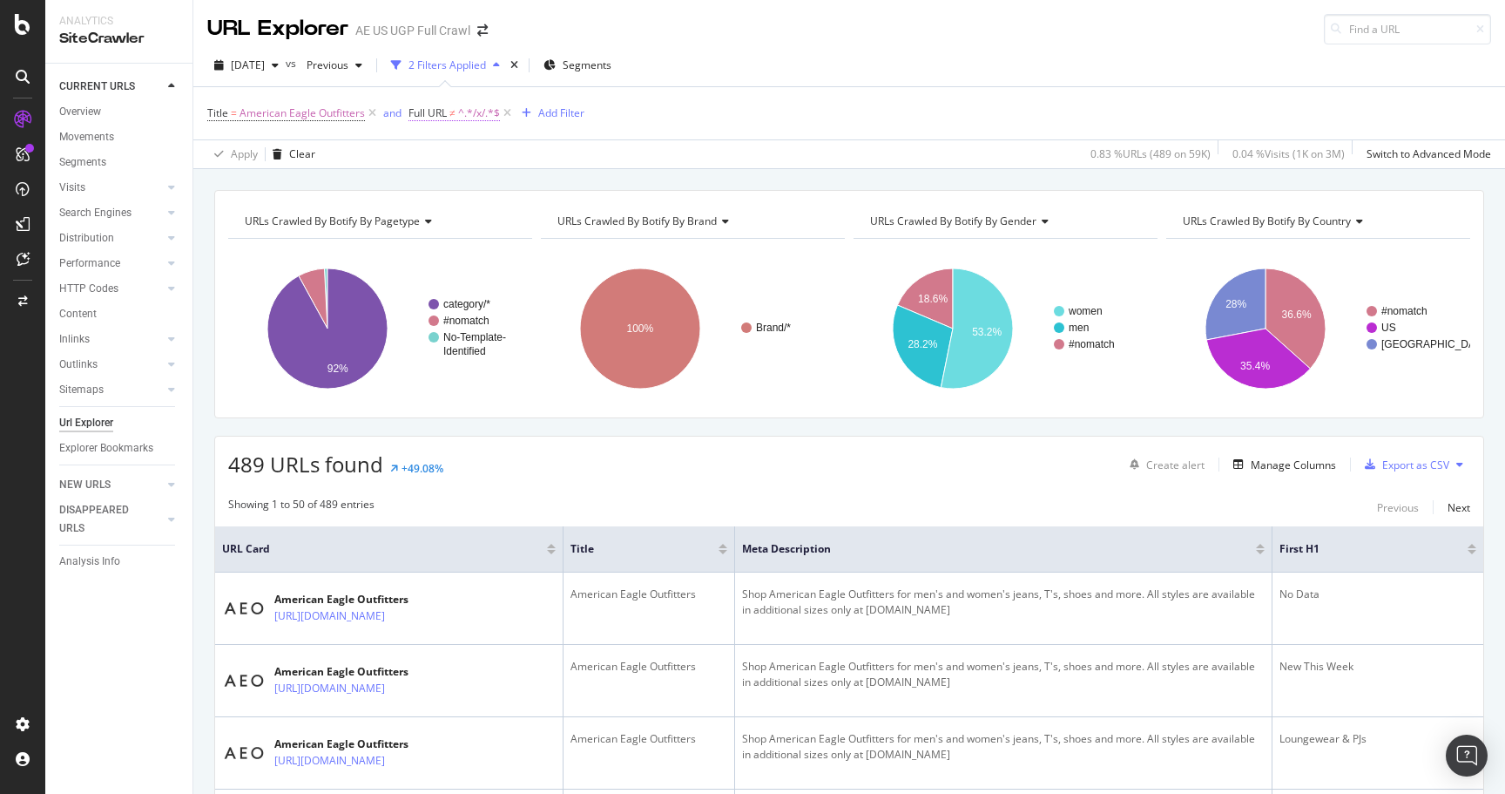
click at [436, 115] on span "Full URL" at bounding box center [428, 112] width 38 height 15
click at [464, 179] on input "/x/" at bounding box center [505, 186] width 165 height 28
type input "aerie"
click at [592, 216] on div "Apply" at bounding box center [600, 222] width 27 height 15
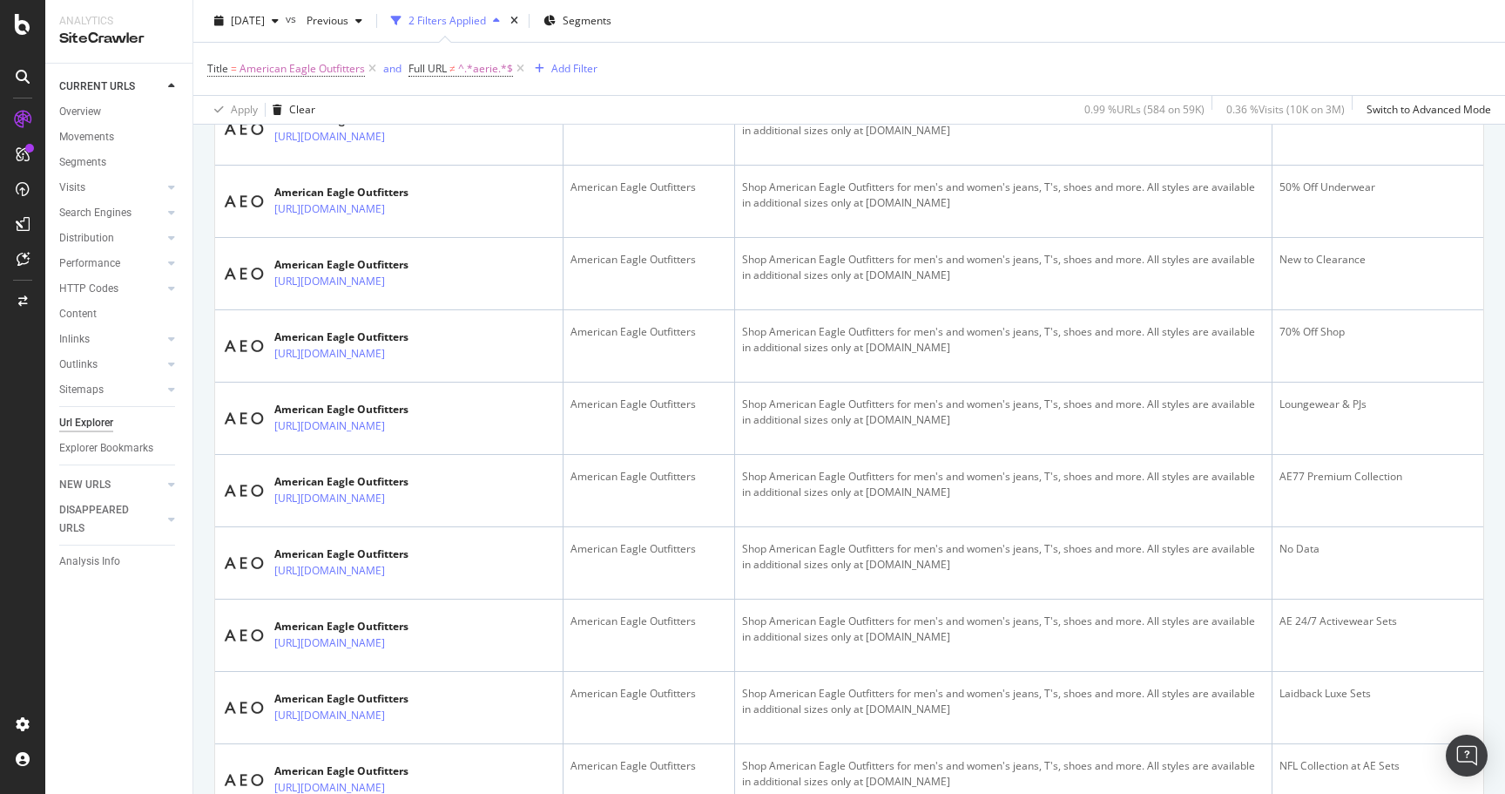
scroll to position [243, 0]
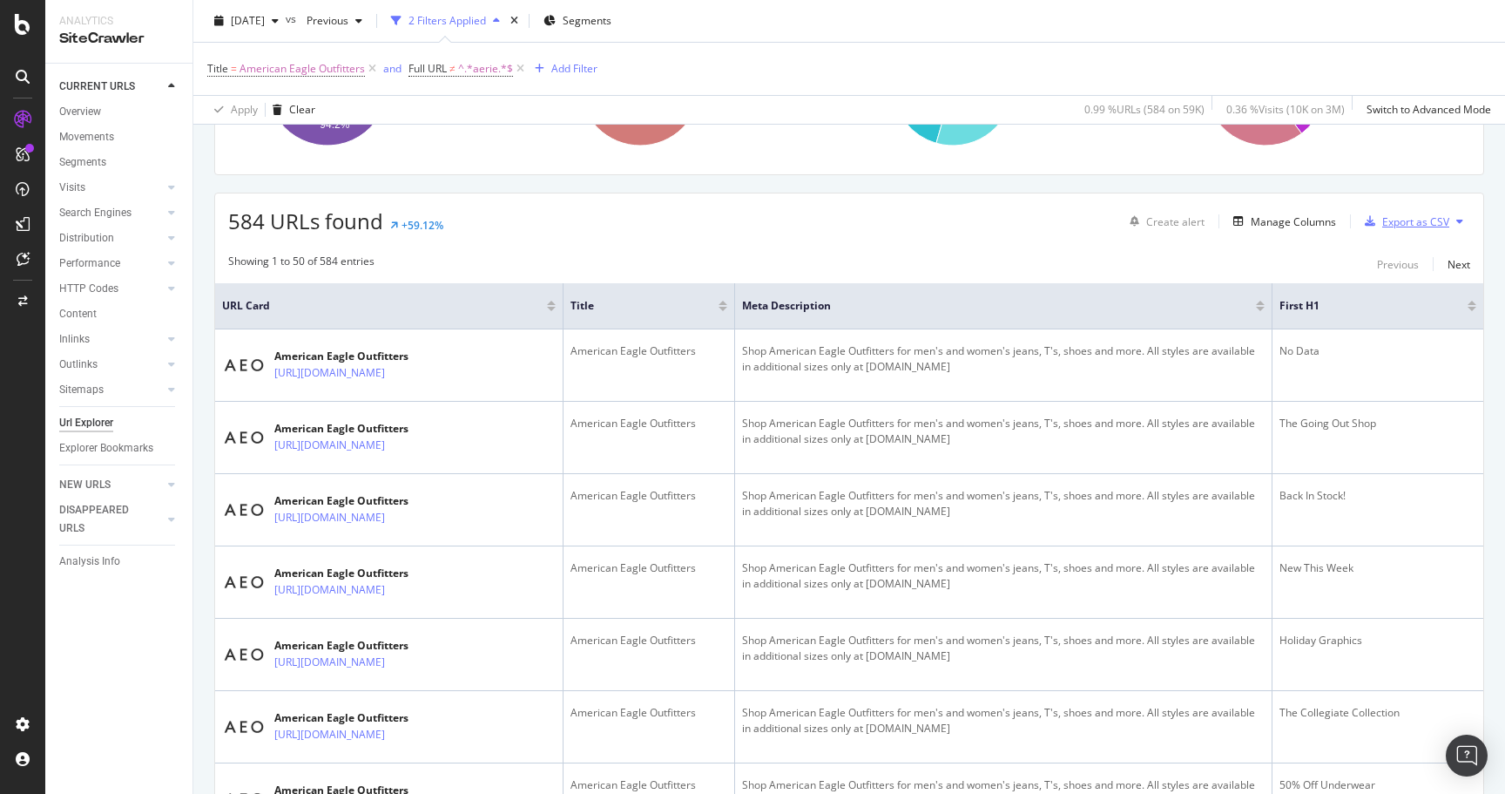
click at [1388, 220] on div "Export as CSV" at bounding box center [1415, 221] width 67 height 15
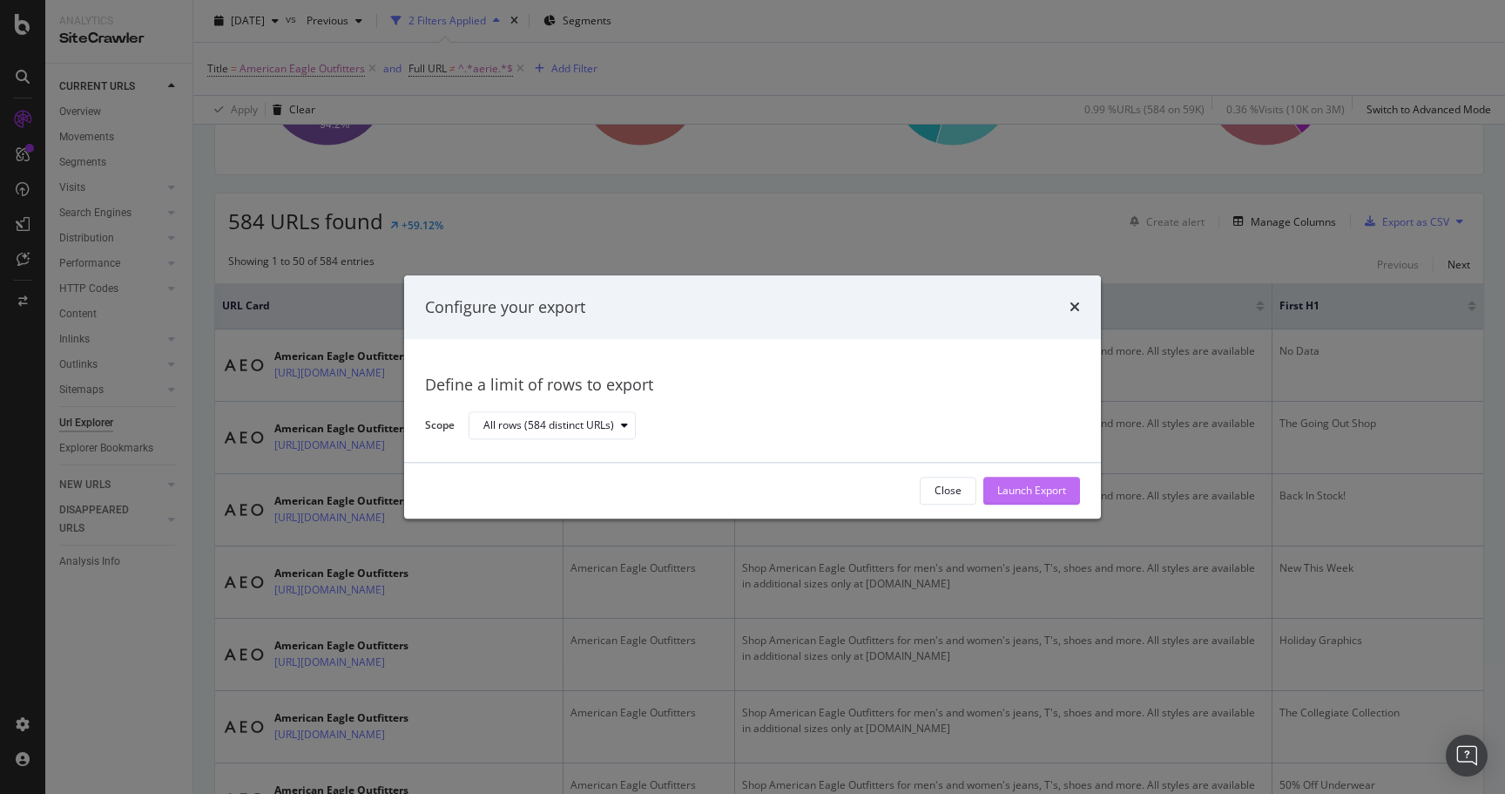
click at [1048, 482] on div "Launch Export" at bounding box center [1031, 490] width 69 height 26
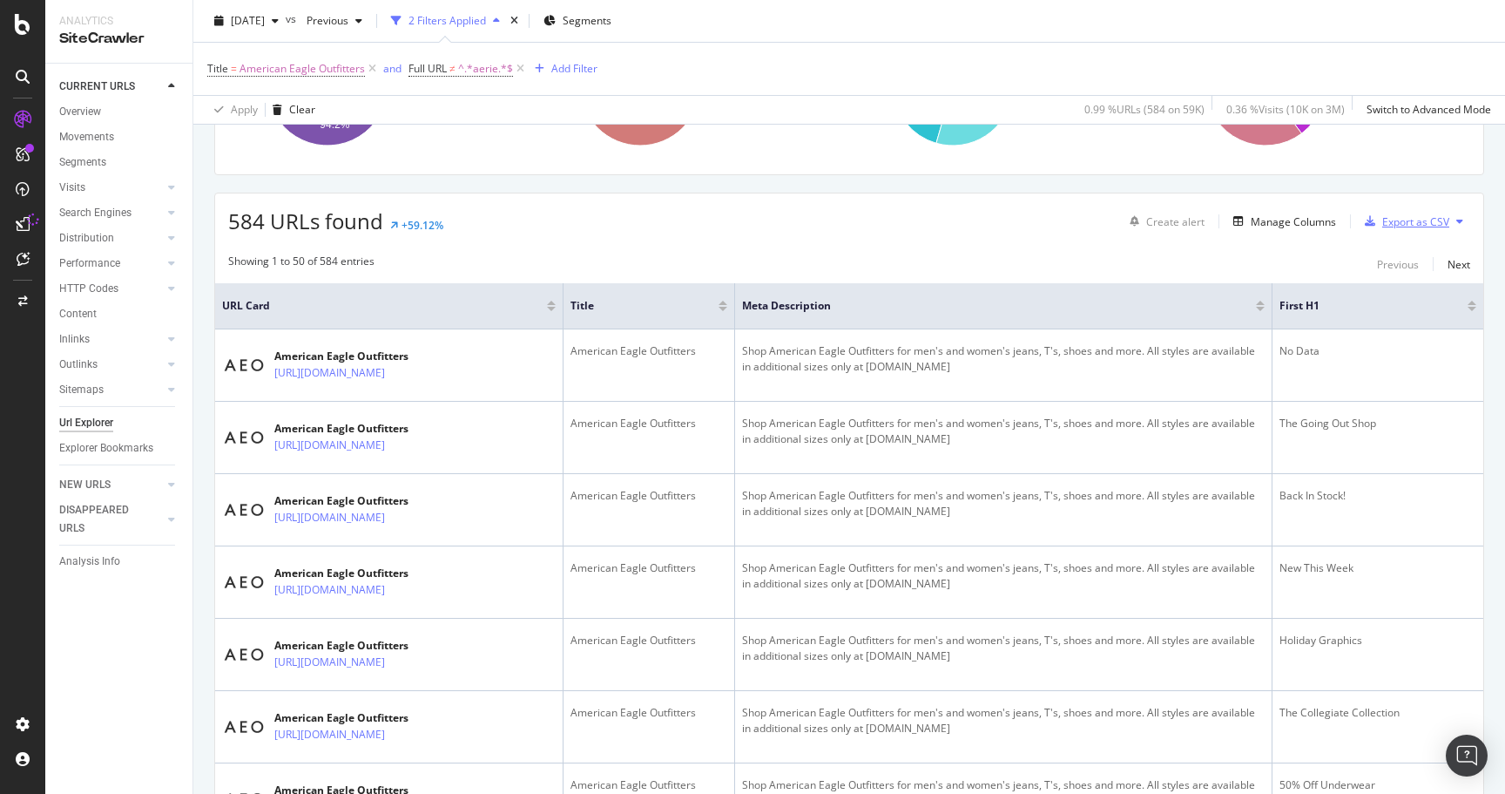
click at [1422, 220] on div "Export as CSV" at bounding box center [1415, 221] width 67 height 15
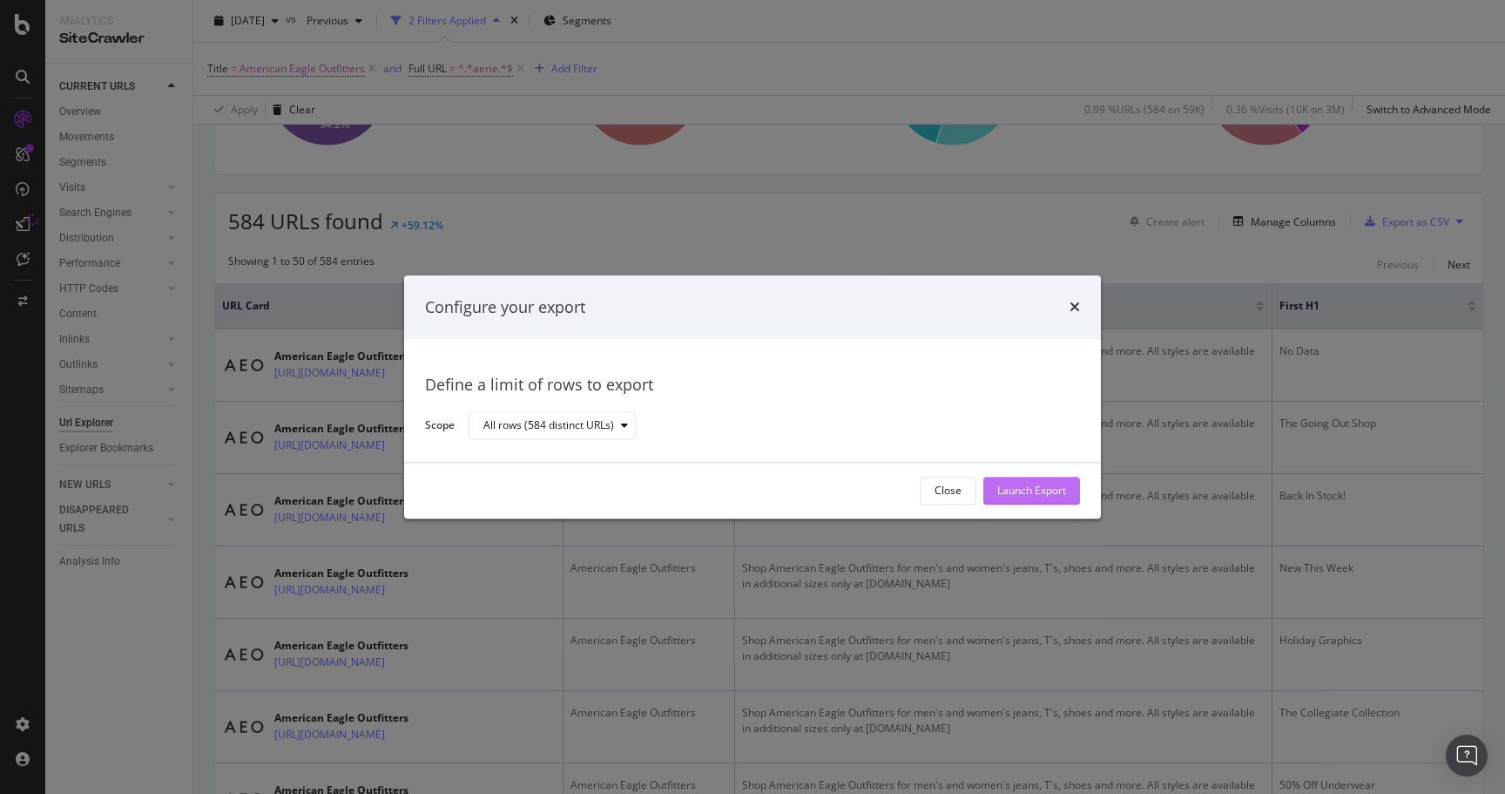
click at [1028, 495] on div "Launch Export" at bounding box center [1031, 490] width 69 height 15
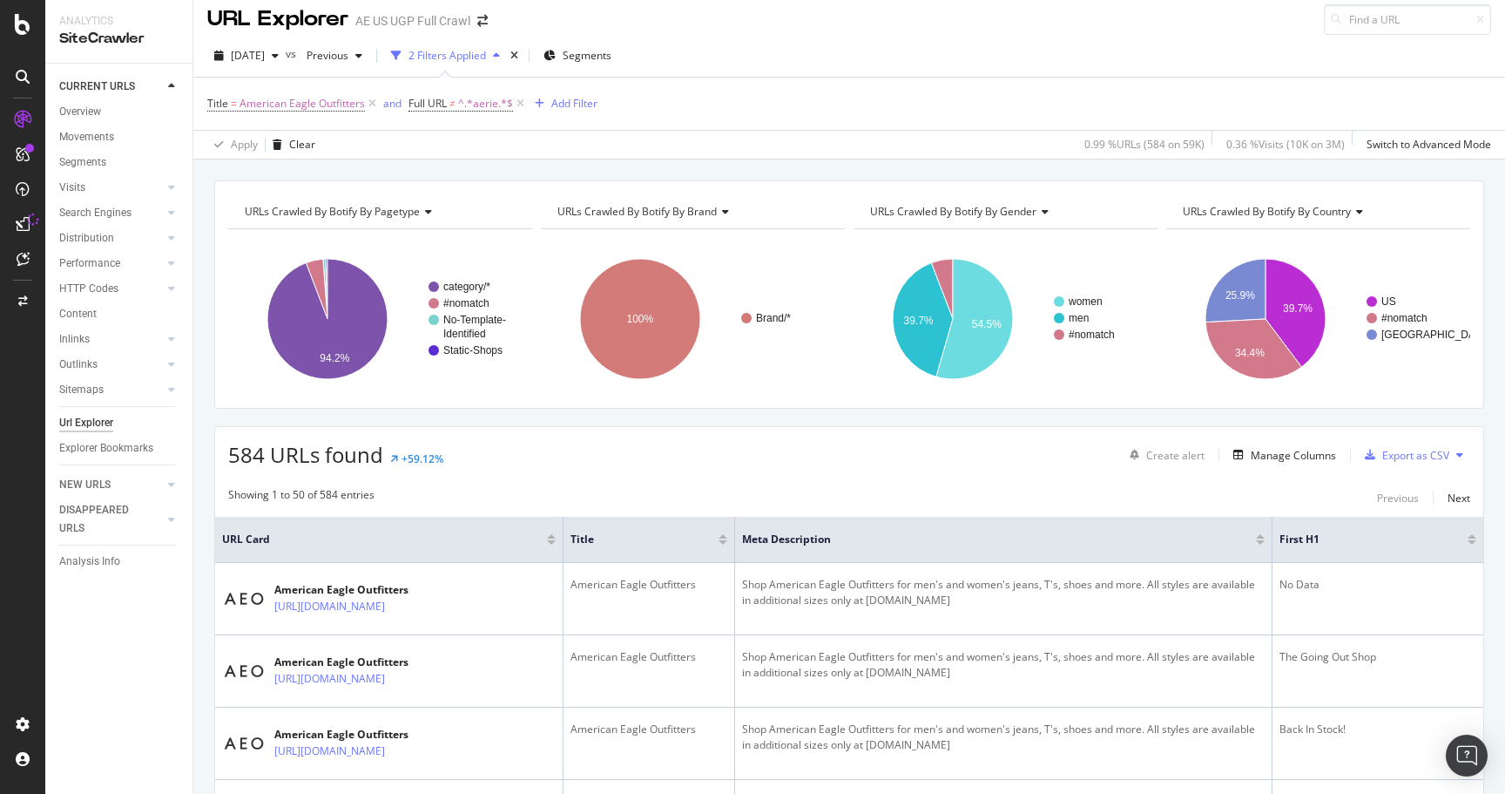
scroll to position [0, 0]
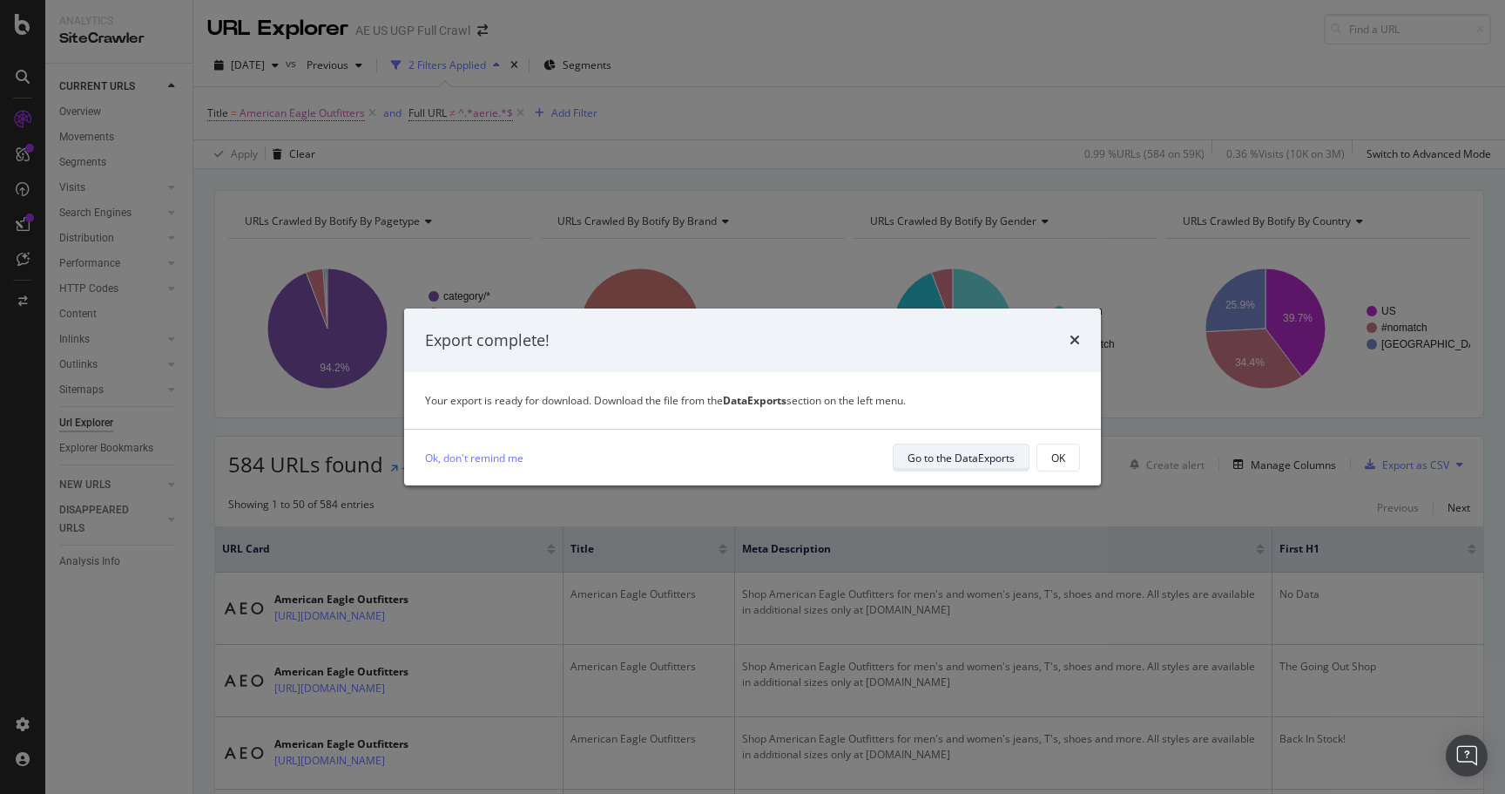
click at [940, 460] on div "Go to the DataExports" at bounding box center [961, 457] width 107 height 15
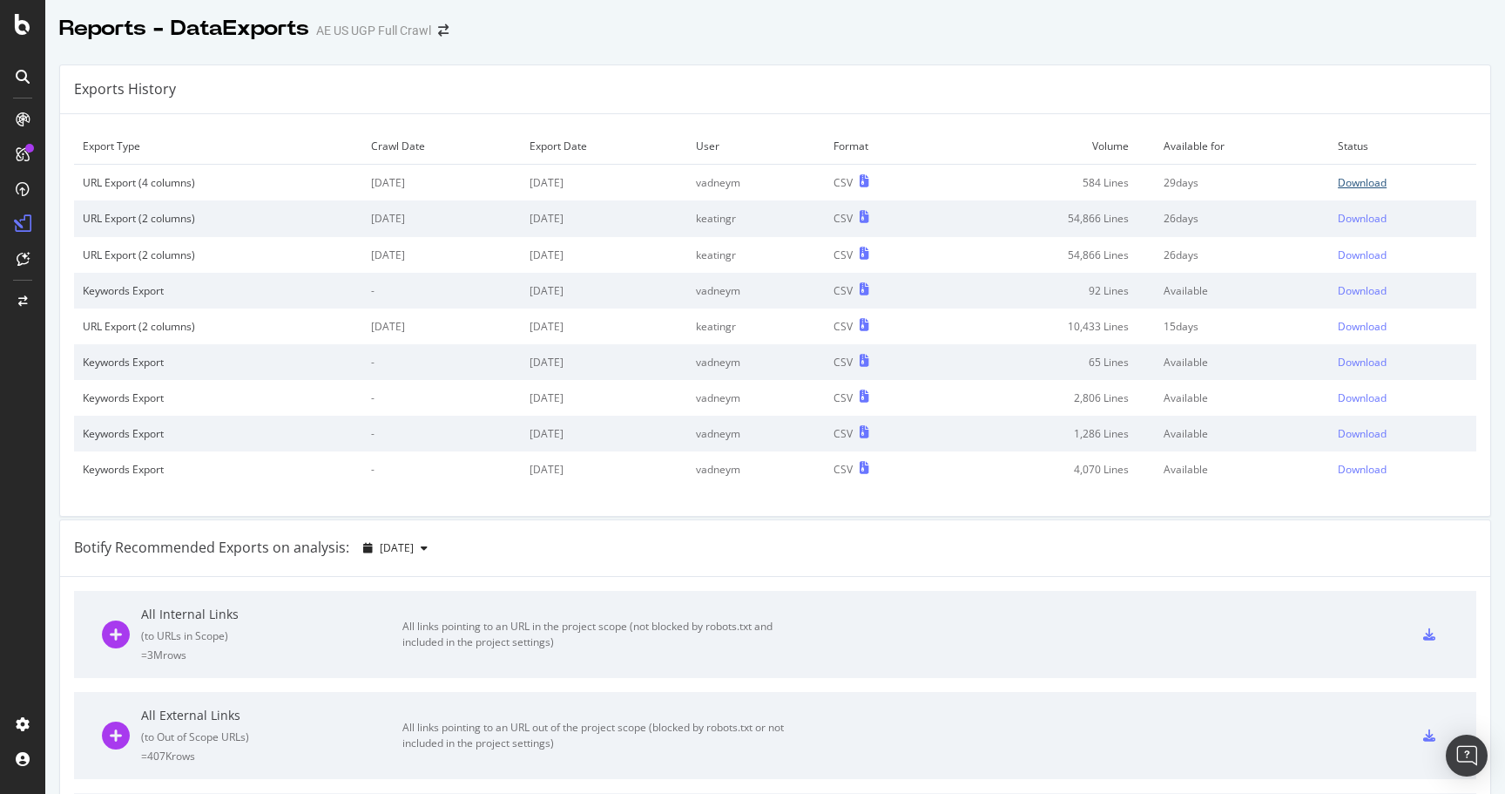
click at [1346, 181] on div "Download" at bounding box center [1362, 182] width 49 height 15
